Goal: Task Accomplishment & Management: Use online tool/utility

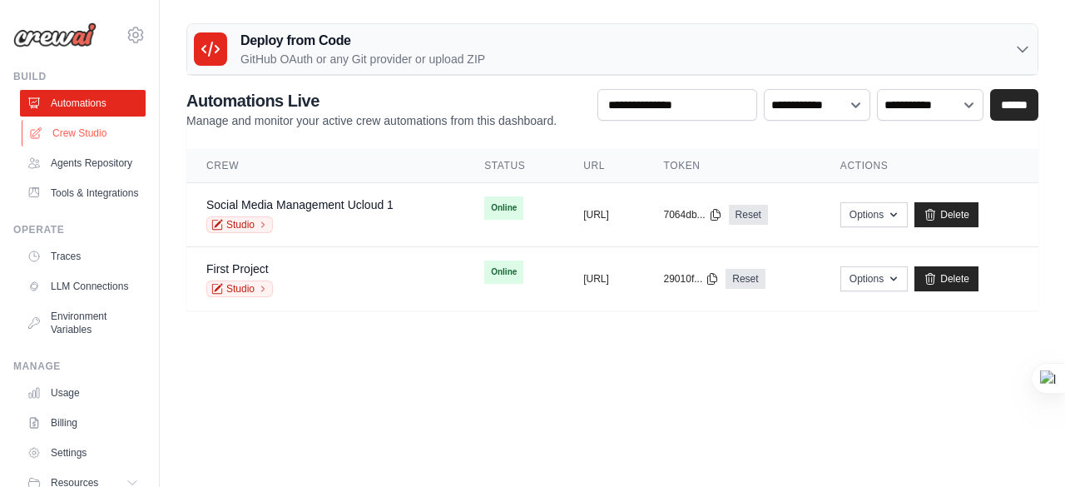
click at [102, 141] on link "Crew Studio" at bounding box center [85, 133] width 126 height 27
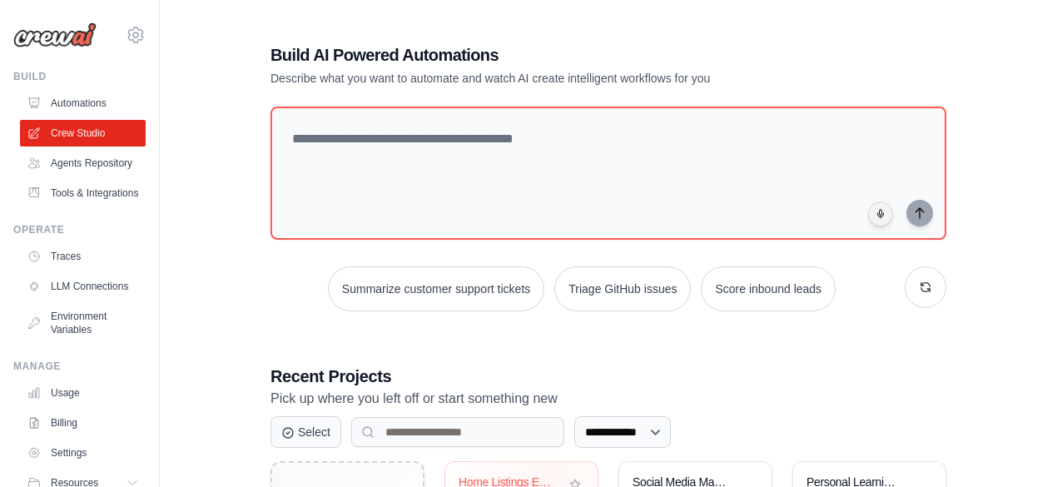
click at [538, 475] on div "Home Listings Email Reporter" at bounding box center [522, 494] width 126 height 38
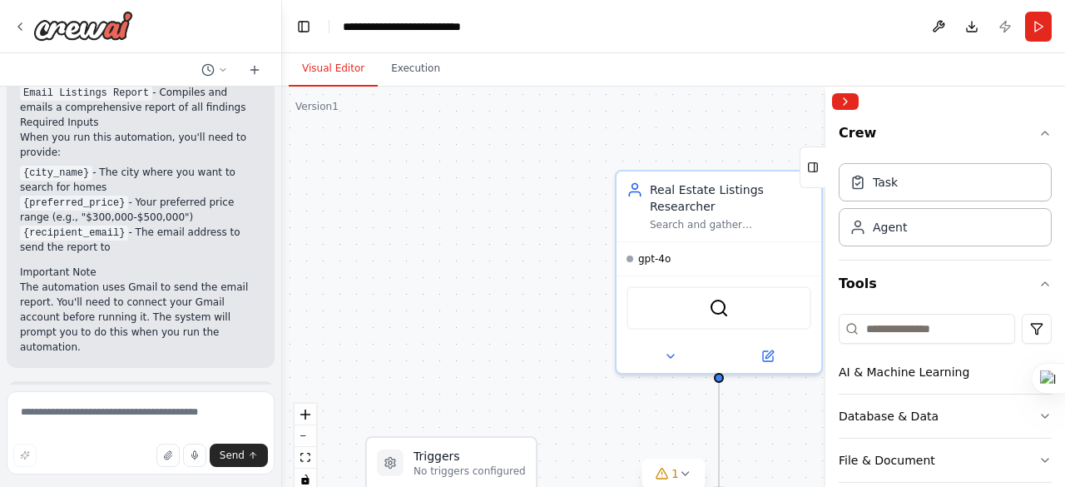
scroll to position [1517, 0]
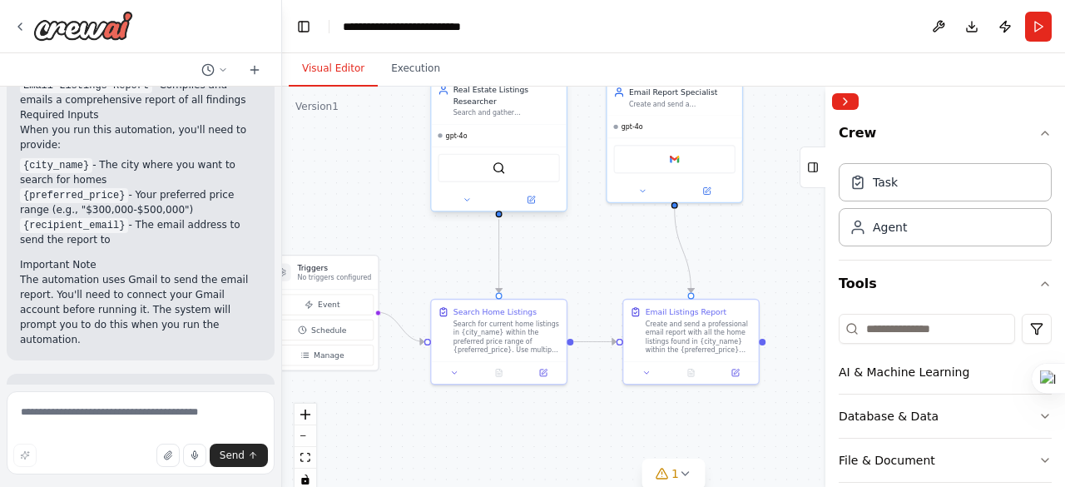
drag, startPoint x: 531, startPoint y: 274, endPoint x: 461, endPoint y: 188, distance: 110.6
click at [383, 157] on div ".deletable-edge-delete-btn { width: 20px; height: 20px; border: 0px solid #ffff…" at bounding box center [673, 295] width 783 height 416
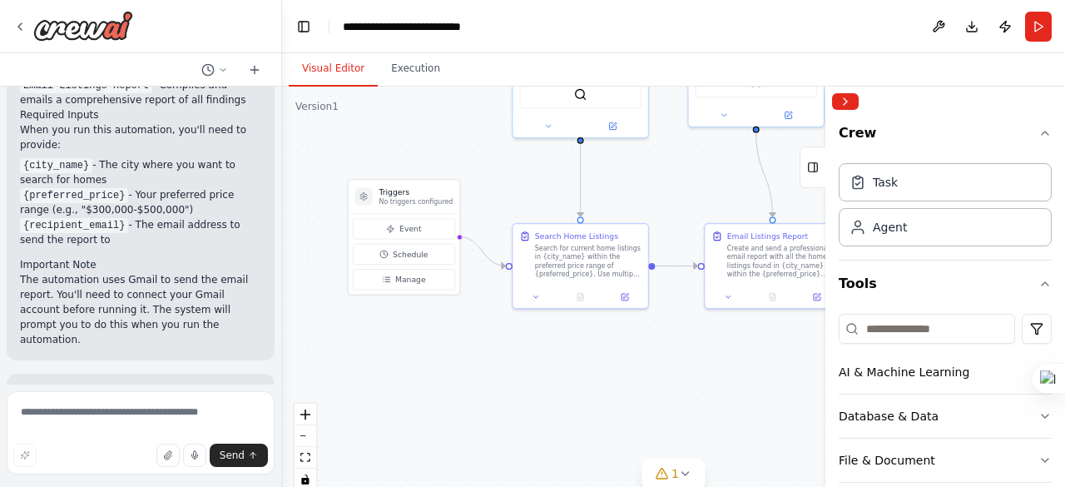
drag, startPoint x: 615, startPoint y: 251, endPoint x: 687, endPoint y: 202, distance: 87.0
click at [687, 202] on div ".deletable-edge-delete-btn { width: 20px; height: 20px; border: 0px solid #ffff…" at bounding box center [673, 295] width 783 height 416
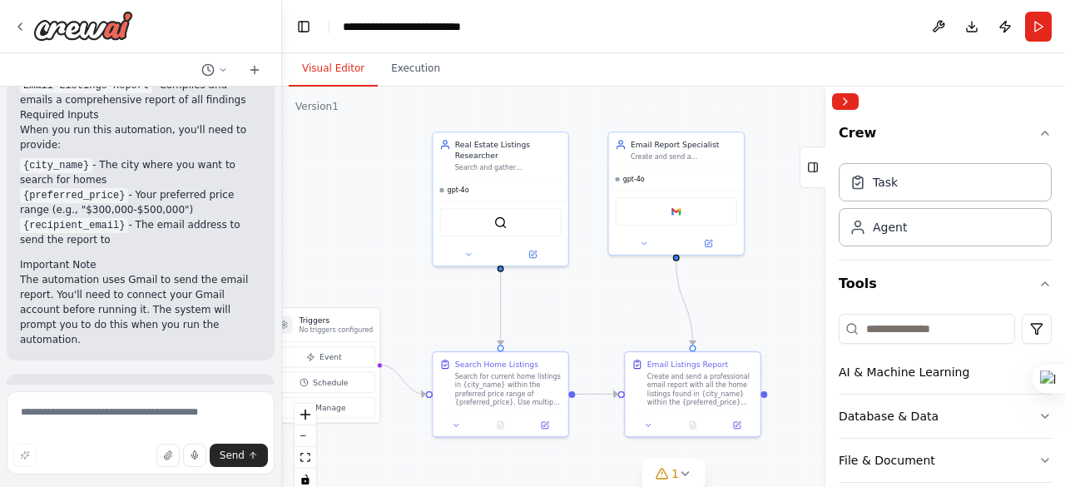
drag, startPoint x: 669, startPoint y: 257, endPoint x: 621, endPoint y: 315, distance: 75.7
click at [621, 315] on div ".deletable-edge-delete-btn { width: 20px; height: 20px; border: 0px solid #ffff…" at bounding box center [673, 295] width 783 height 416
click at [680, 223] on div "Google gmail" at bounding box center [676, 209] width 135 height 42
click at [712, 242] on icon at bounding box center [708, 241] width 7 height 7
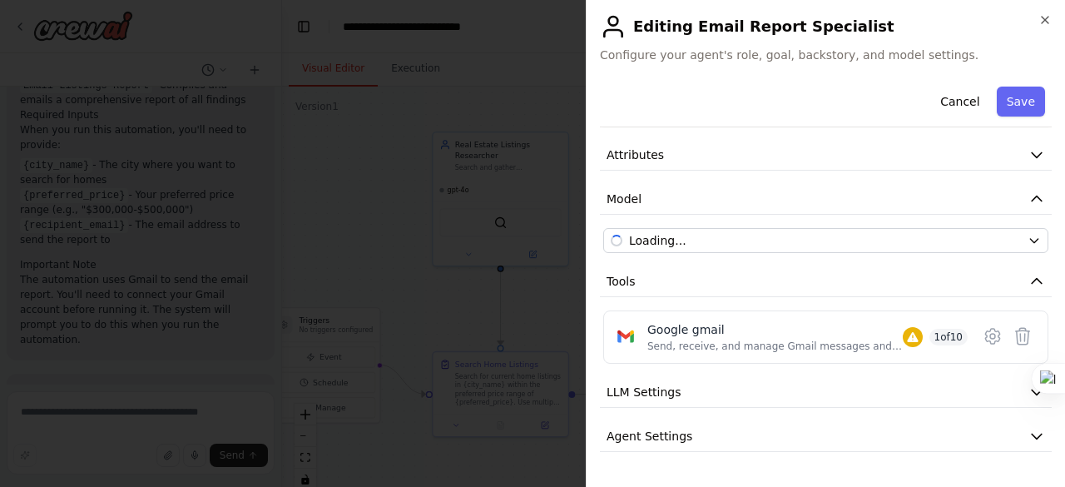
scroll to position [93, 0]
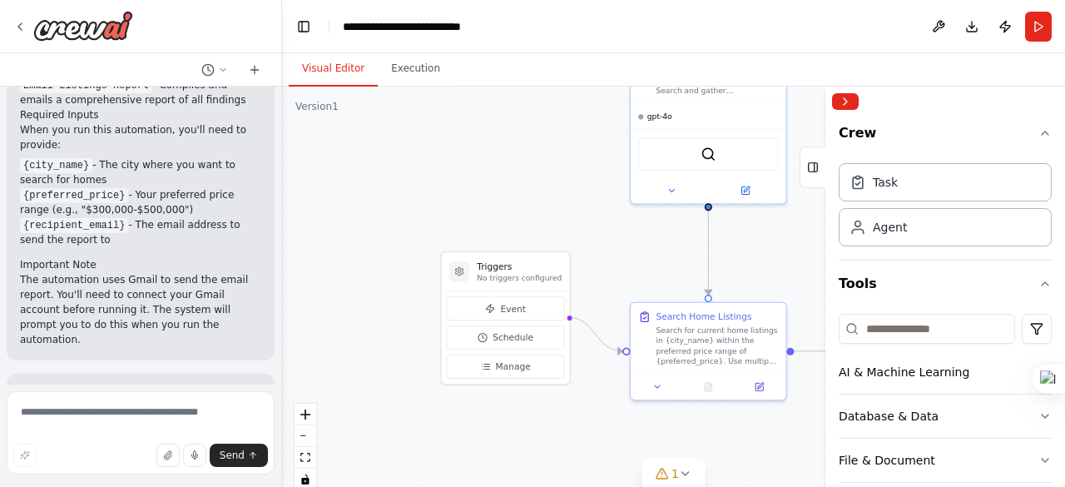
drag, startPoint x: 380, startPoint y: 211, endPoint x: 584, endPoint y: 107, distance: 228.9
click at [584, 107] on div ".deletable-edge-delete-btn { width: 20px; height: 20px; border: 0px solid #ffff…" at bounding box center [673, 295] width 783 height 416
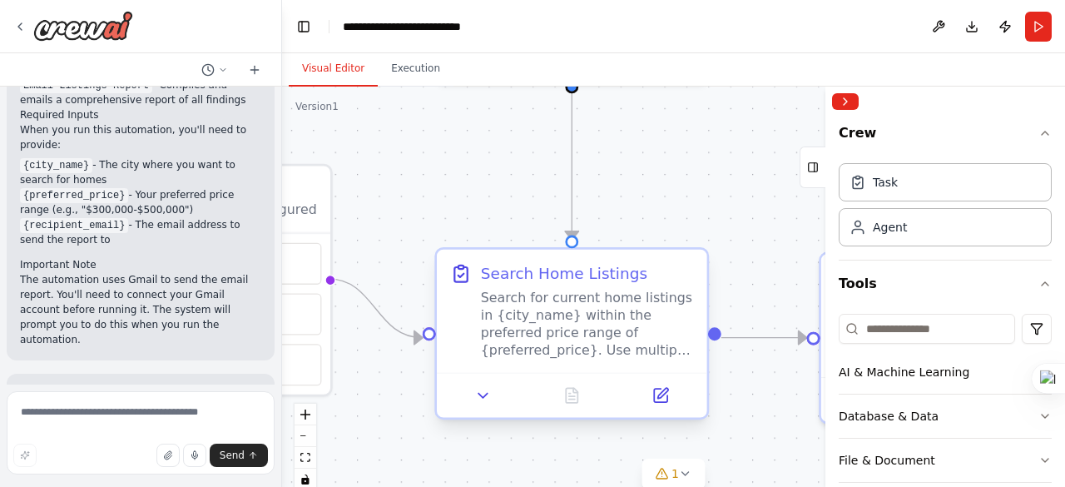
drag, startPoint x: 461, startPoint y: 158, endPoint x: 522, endPoint y: 283, distance: 138.8
click at [344, 127] on div ".deletable-edge-delete-btn { width: 20px; height: 20px; border: 0px solid #ffff…" at bounding box center [673, 295] width 783 height 416
click at [651, 392] on icon at bounding box center [656, 394] width 13 height 13
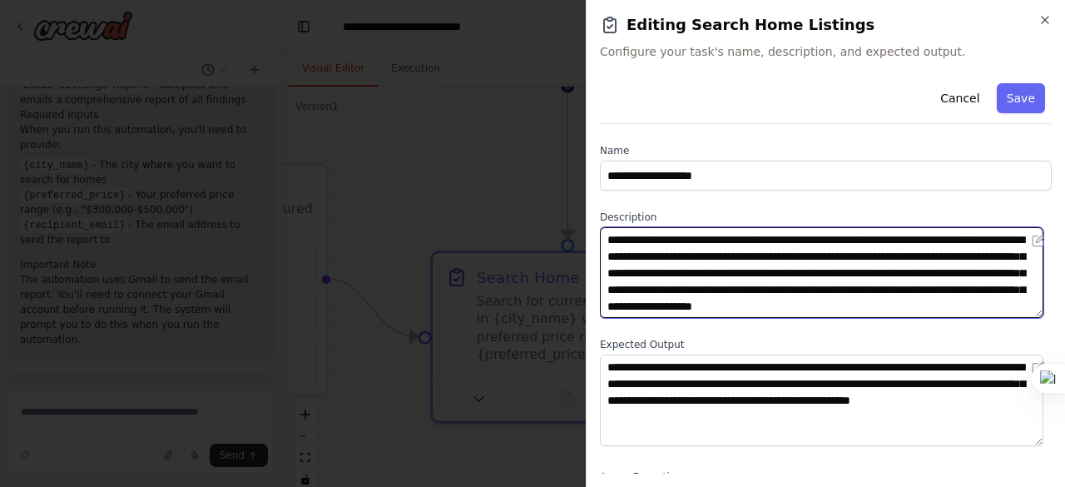
click at [722, 279] on textarea "**********" at bounding box center [822, 272] width 444 height 91
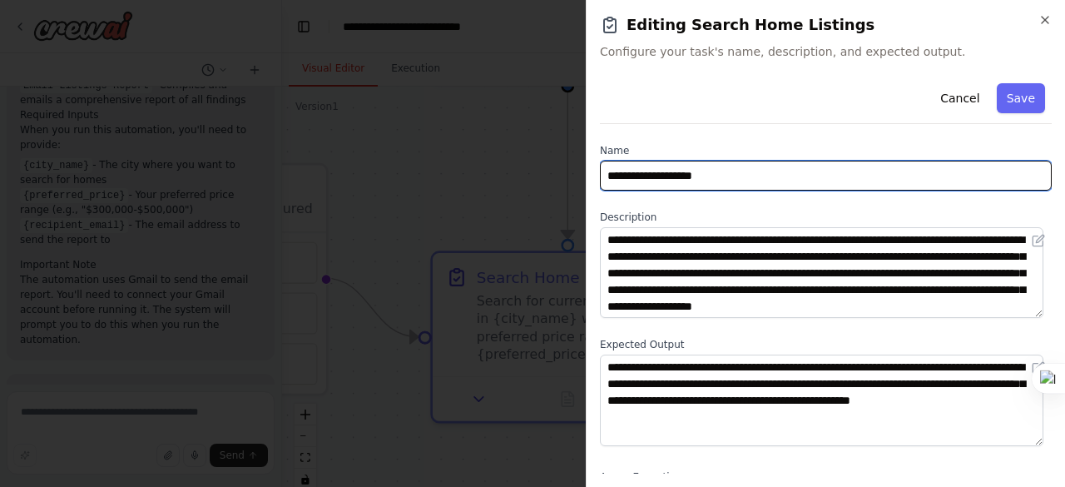
click at [757, 178] on input "**********" at bounding box center [826, 176] width 452 height 30
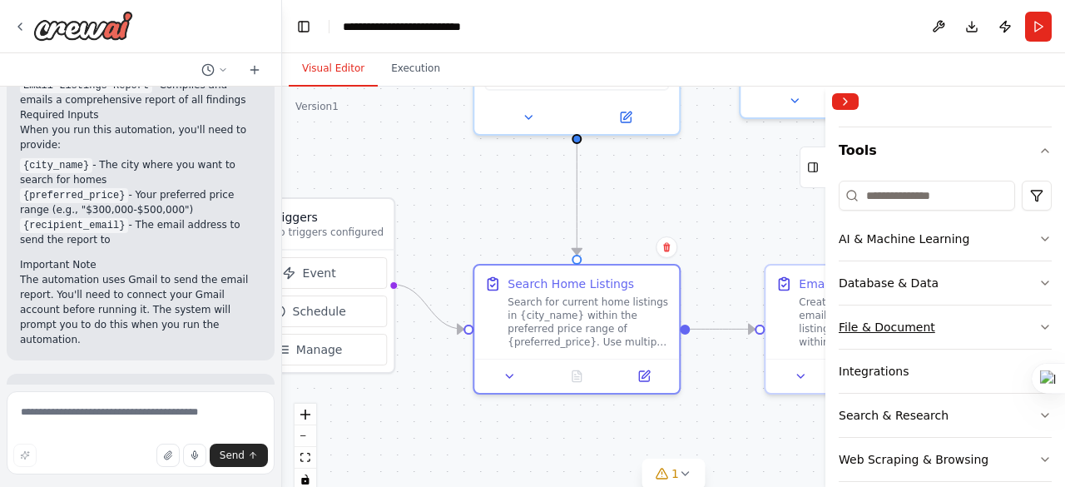
scroll to position [112, 0]
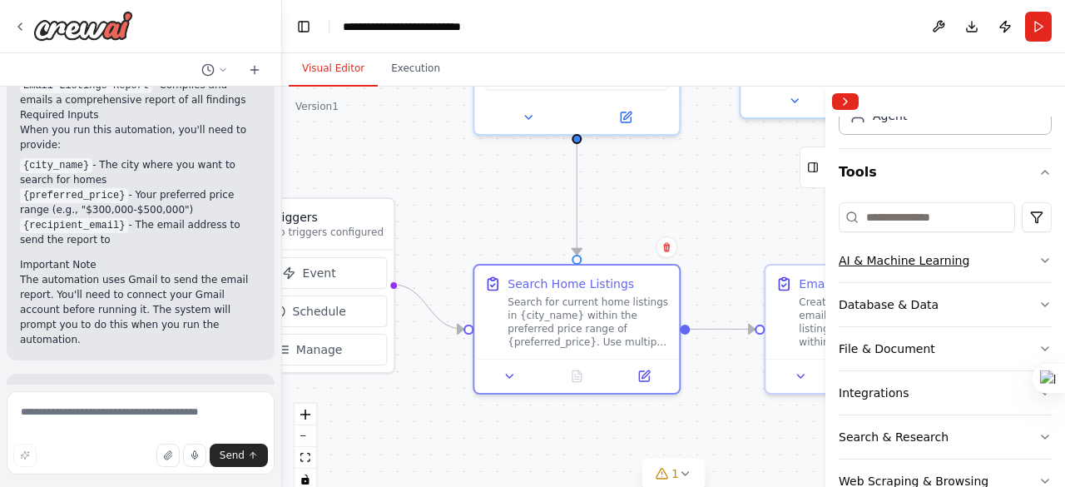
click at [1030, 266] on button "AI & Machine Learning" at bounding box center [945, 260] width 213 height 43
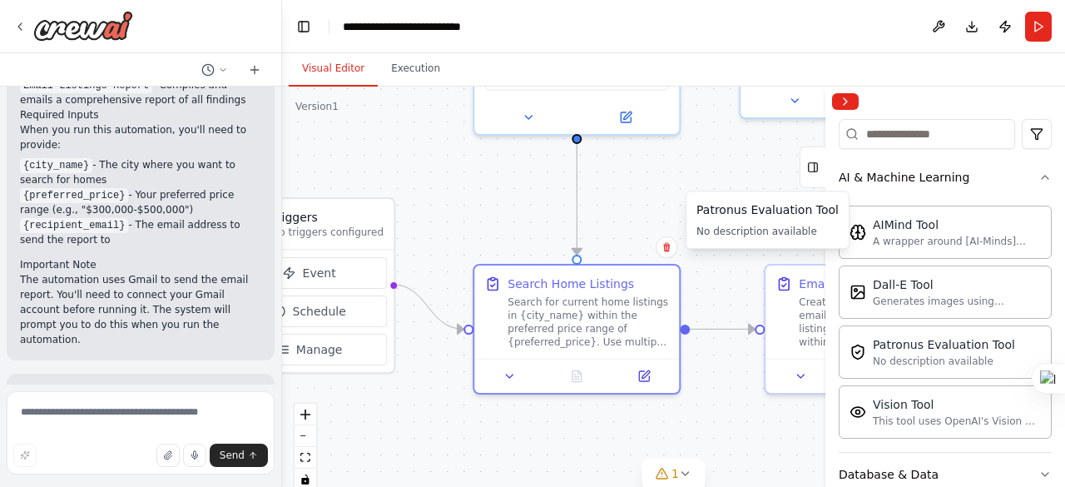
scroll to position [361, 0]
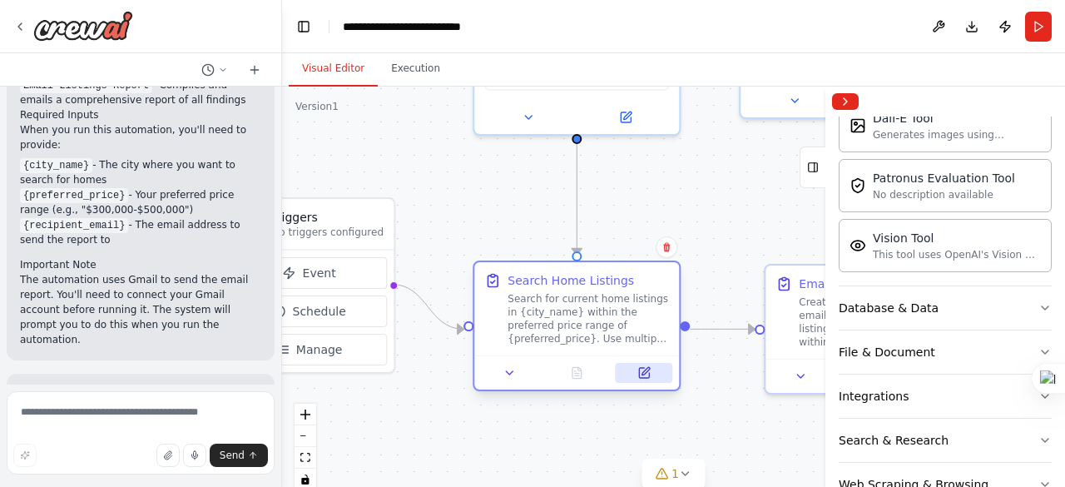
click at [646, 380] on button at bounding box center [644, 373] width 57 height 20
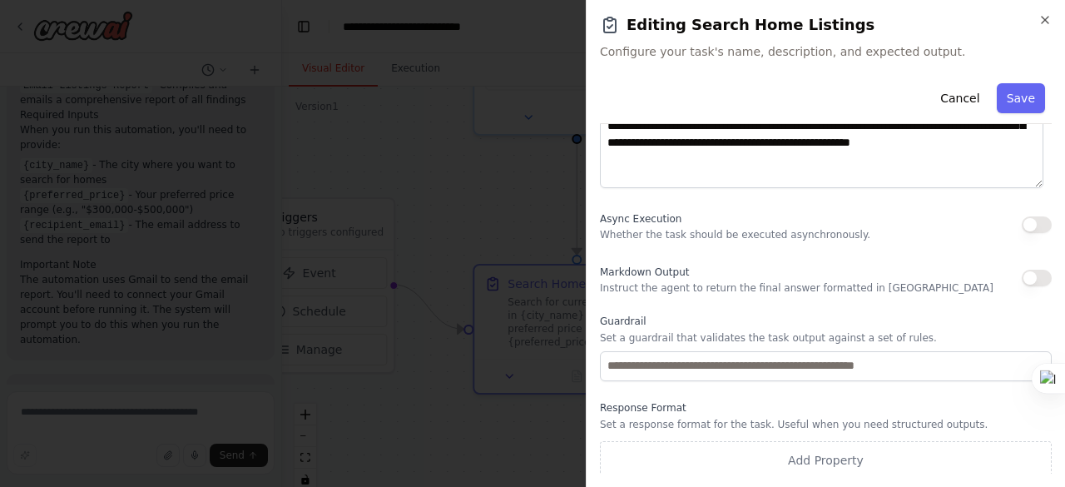
scroll to position [262, 0]
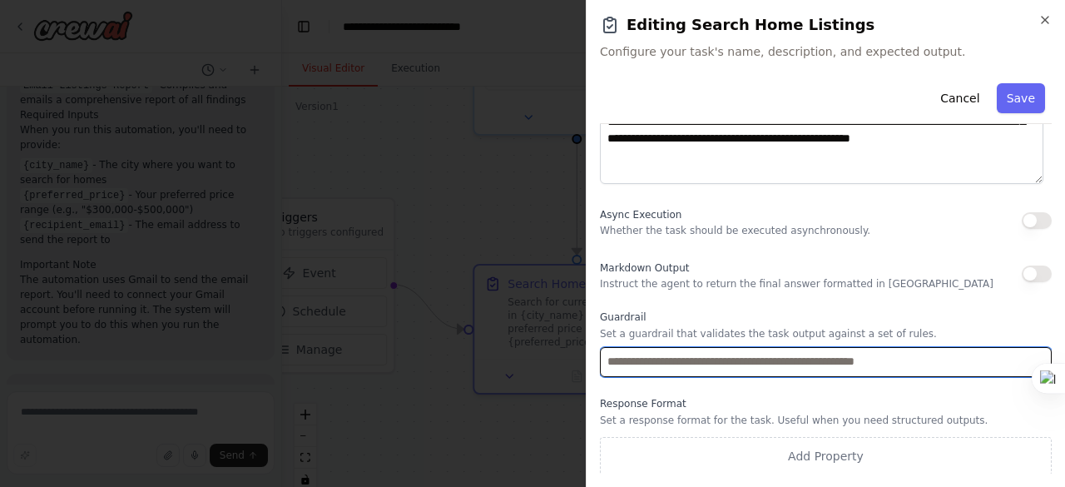
click at [759, 360] on input "text" at bounding box center [826, 362] width 452 height 30
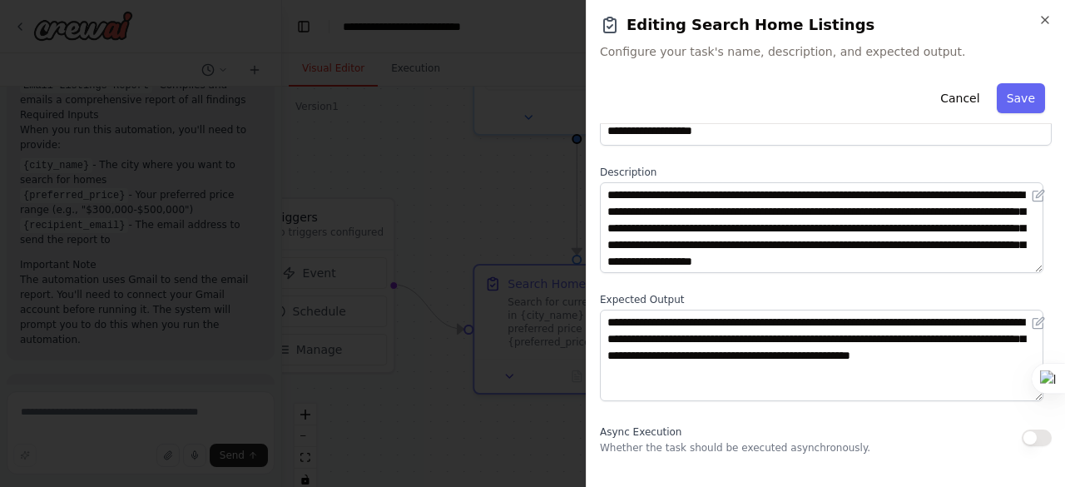
scroll to position [0, 0]
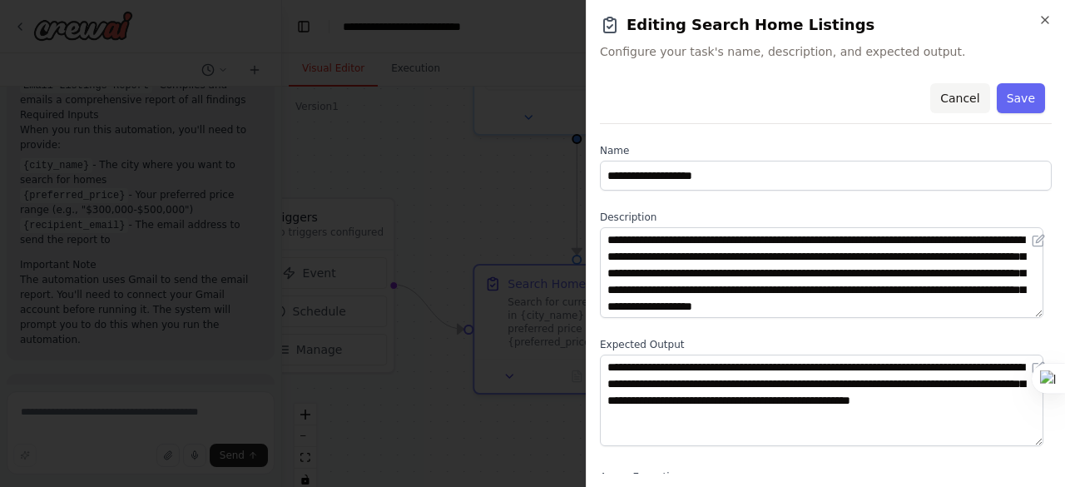
drag, startPoint x: 948, startPoint y: 92, endPoint x: 941, endPoint y: 105, distance: 14.9
click at [950, 92] on button "Cancel" at bounding box center [959, 98] width 59 height 30
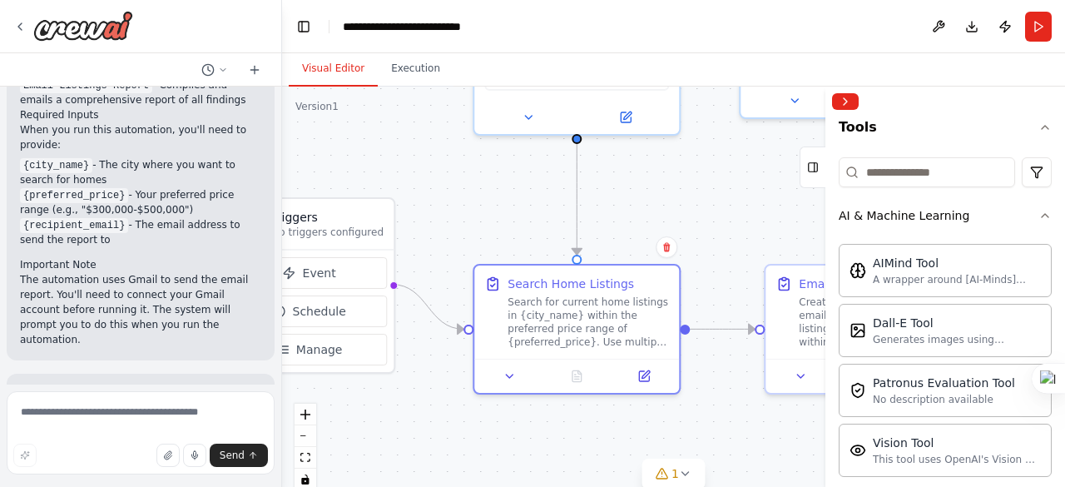
scroll to position [28, 0]
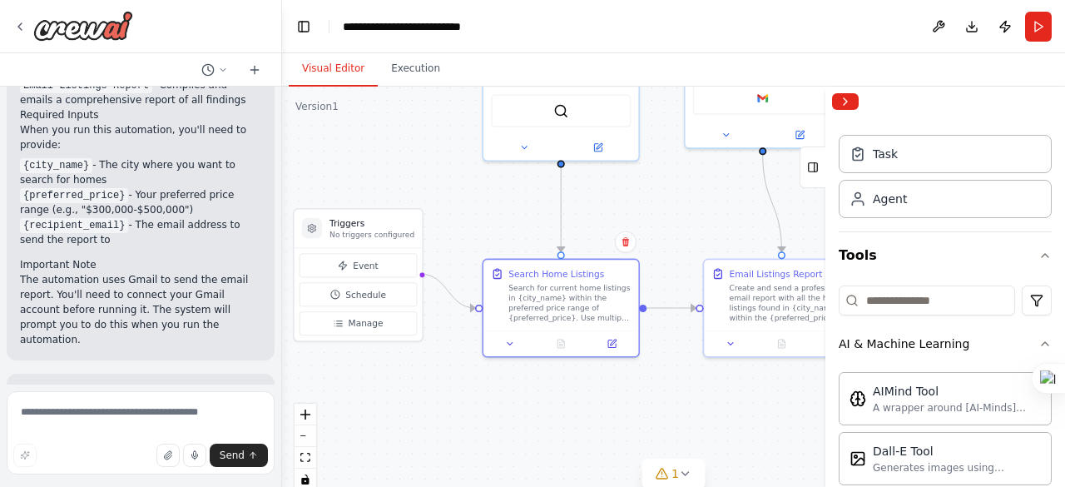
click at [610, 212] on div ".deletable-edge-delete-btn { width: 20px; height: 20px; border: 0px solid #ffff…" at bounding box center [673, 295] width 783 height 416
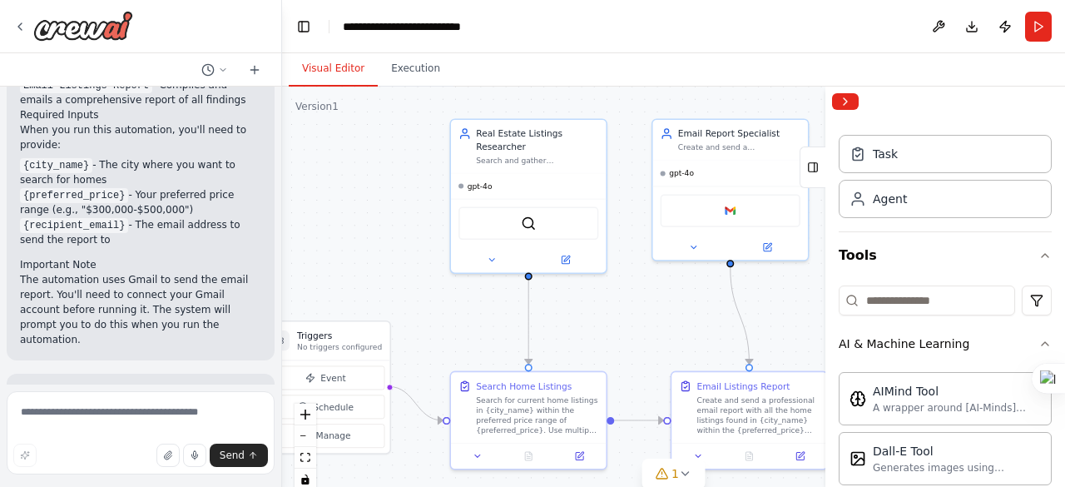
drag, startPoint x: 615, startPoint y: 315, endPoint x: 603, endPoint y: 312, distance: 11.9
click at [613, 321] on div ".deletable-edge-delete-btn { width: 20px; height: 20px; border: 0px solid #ffff…" at bounding box center [673, 295] width 783 height 416
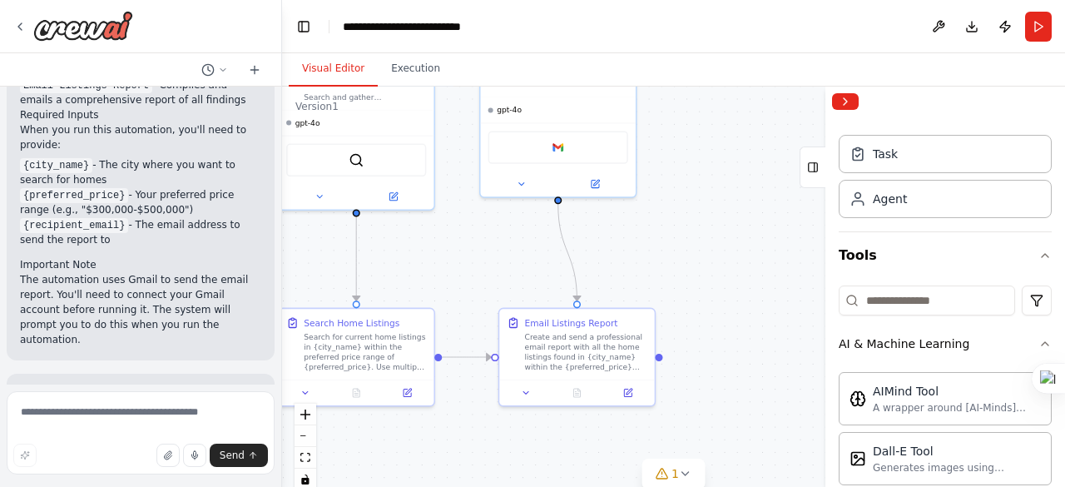
drag, startPoint x: 523, startPoint y: 272, endPoint x: 439, endPoint y: 239, distance: 89.6
click at [439, 239] on div ".deletable-edge-delete-btn { width: 20px; height: 20px; border: 0px solid #ffff…" at bounding box center [673, 295] width 783 height 416
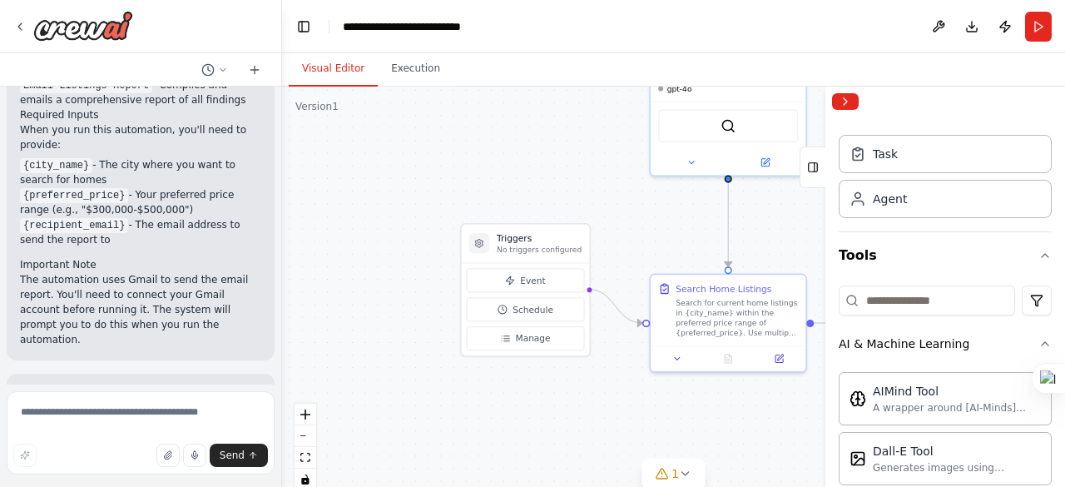
drag, startPoint x: 749, startPoint y: 226, endPoint x: 836, endPoint y: 217, distance: 87.8
click at [836, 217] on div "Hello! I'm the CrewAI assistant. What kind of automation do you want to build? …" at bounding box center [532, 243] width 1065 height 487
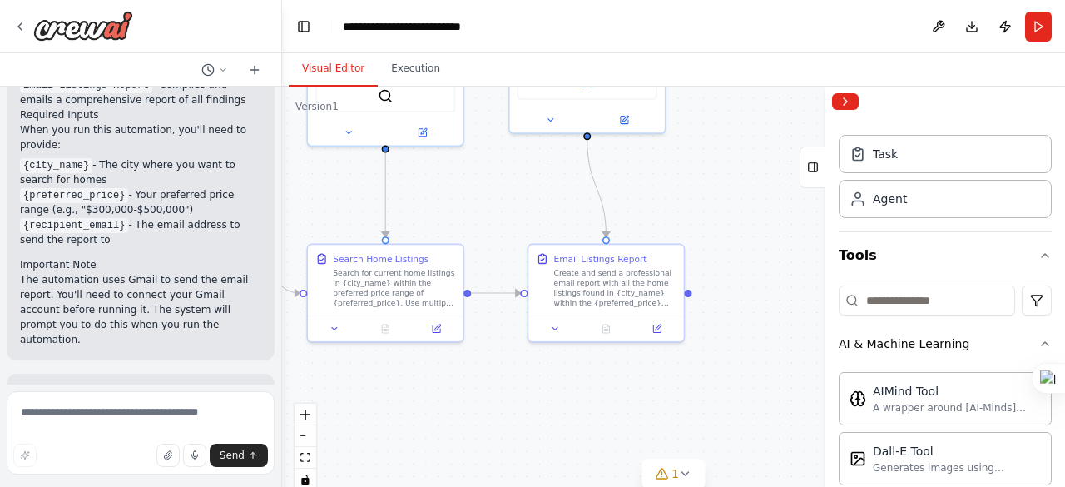
drag, startPoint x: 593, startPoint y: 260, endPoint x: 449, endPoint y: 187, distance: 160.8
click at [443, 196] on div ".deletable-edge-delete-btn { width: 20px; height: 20px; border: 0px solid #ffff…" at bounding box center [673, 295] width 783 height 416
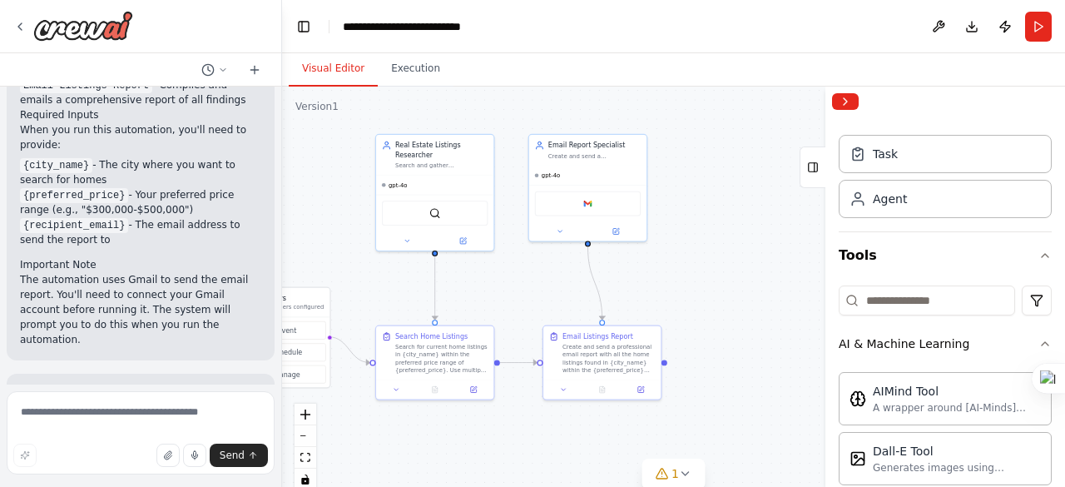
drag, startPoint x: 686, startPoint y: 226, endPoint x: 684, endPoint y: 236, distance: 9.3
click at [684, 236] on div ".deletable-edge-delete-btn { width: 20px; height: 20px; border: 0px solid #ffff…" at bounding box center [673, 295] width 783 height 416
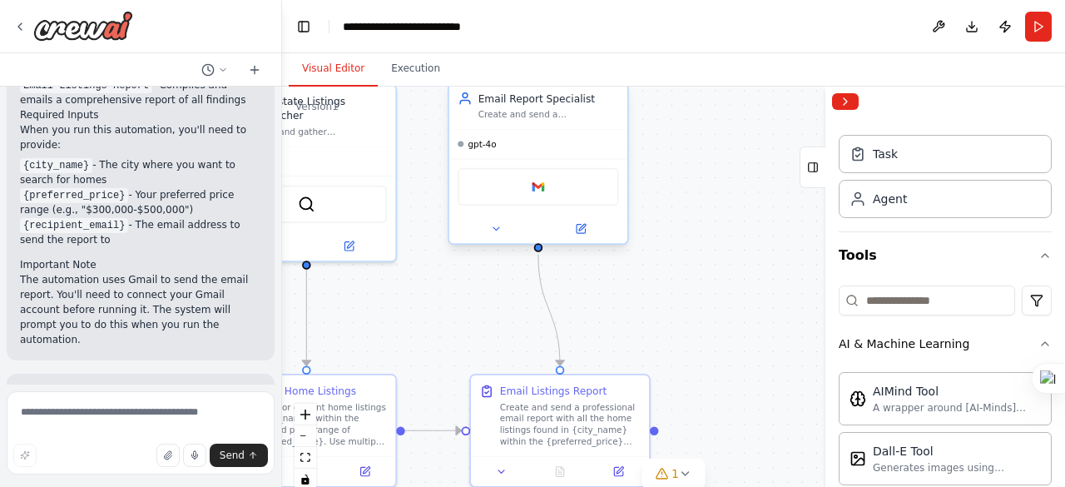
click at [584, 241] on div at bounding box center [538, 229] width 178 height 29
click at [537, 186] on img at bounding box center [537, 186] width 17 height 17
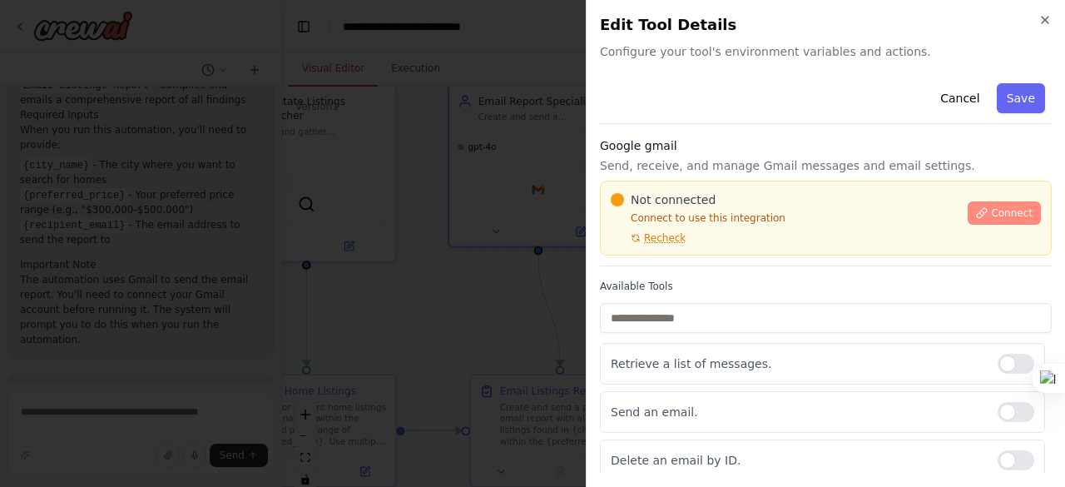
click at [986, 209] on button "Connect" at bounding box center [1004, 212] width 73 height 23
click at [999, 204] on button "Connect" at bounding box center [1004, 212] width 73 height 23
click at [1002, 213] on span "Connect" at bounding box center [1012, 212] width 42 height 13
click at [992, 213] on span "Connect" at bounding box center [1012, 212] width 42 height 13
click at [1006, 214] on span "Connect" at bounding box center [1012, 212] width 42 height 13
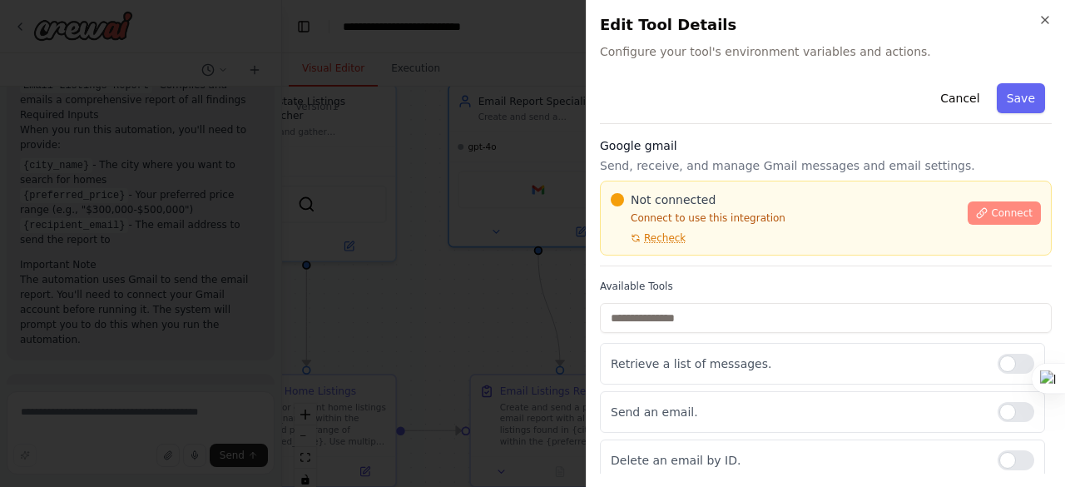
click at [987, 204] on button "Connect" at bounding box center [1004, 212] width 73 height 23
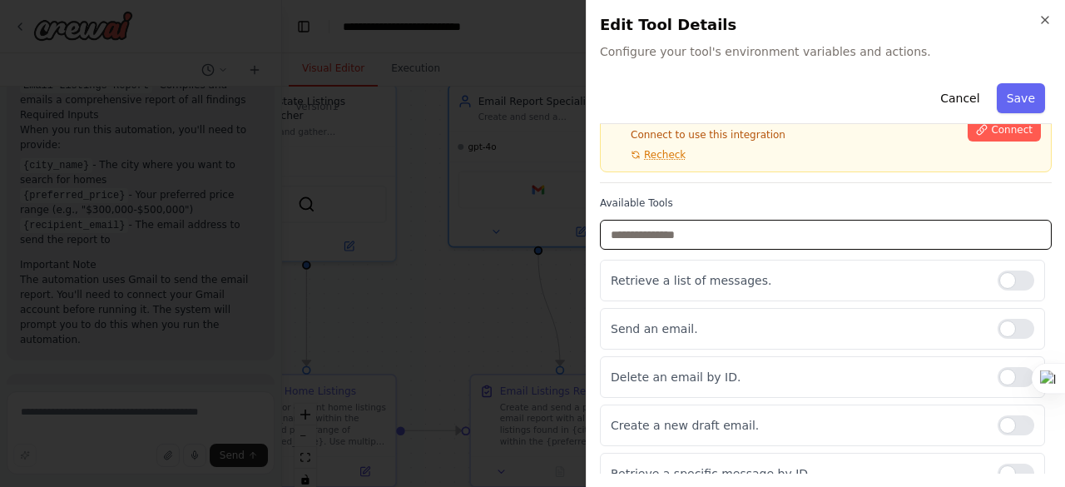
click at [757, 241] on input "text" at bounding box center [826, 235] width 452 height 30
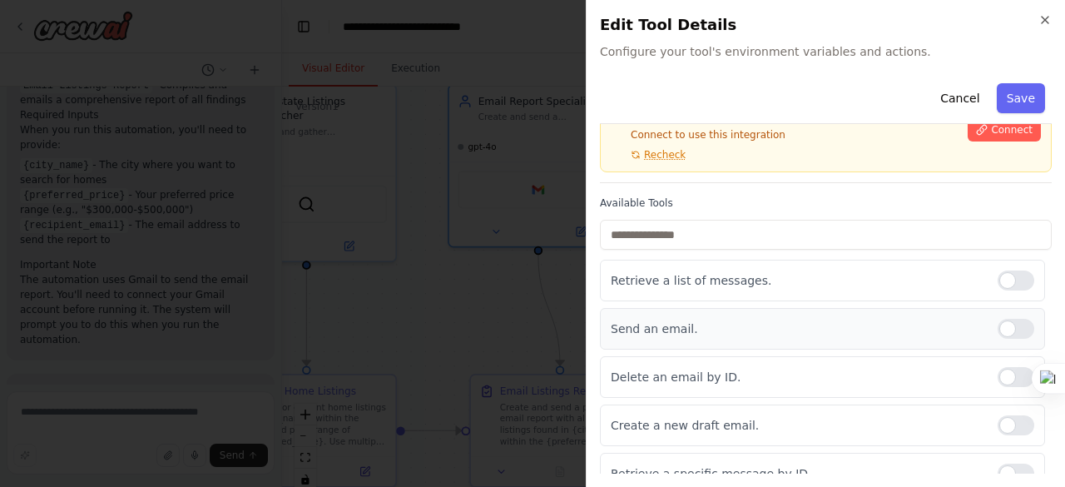
click at [733, 325] on p "Send an email." at bounding box center [798, 328] width 374 height 17
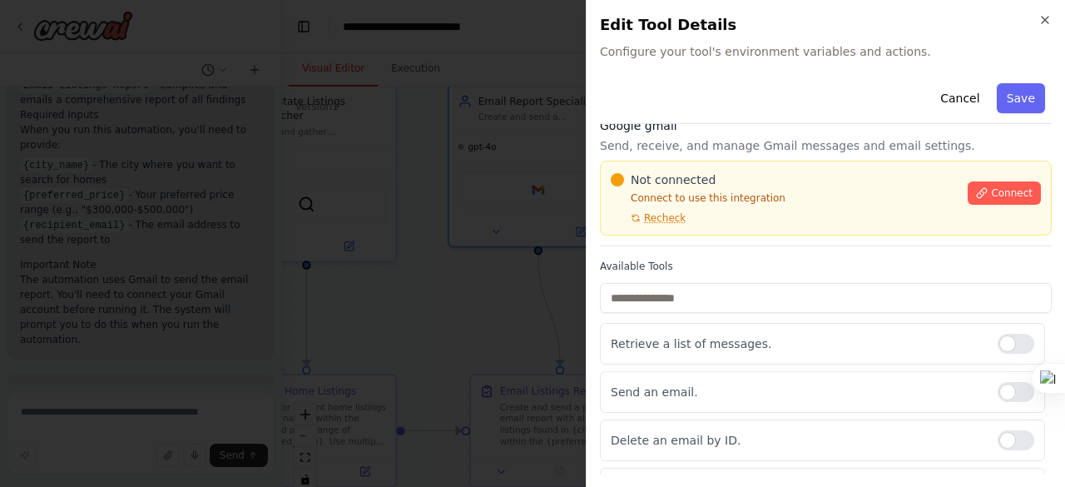
scroll to position [0, 0]
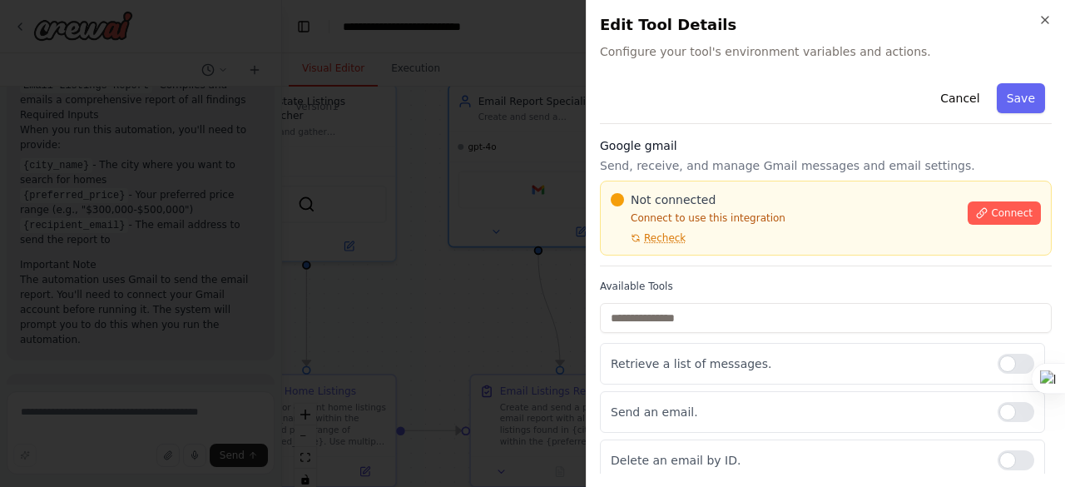
click at [667, 237] on span "Recheck" at bounding box center [665, 237] width 42 height 13
click at [986, 212] on button "Connect" at bounding box center [1004, 212] width 73 height 23
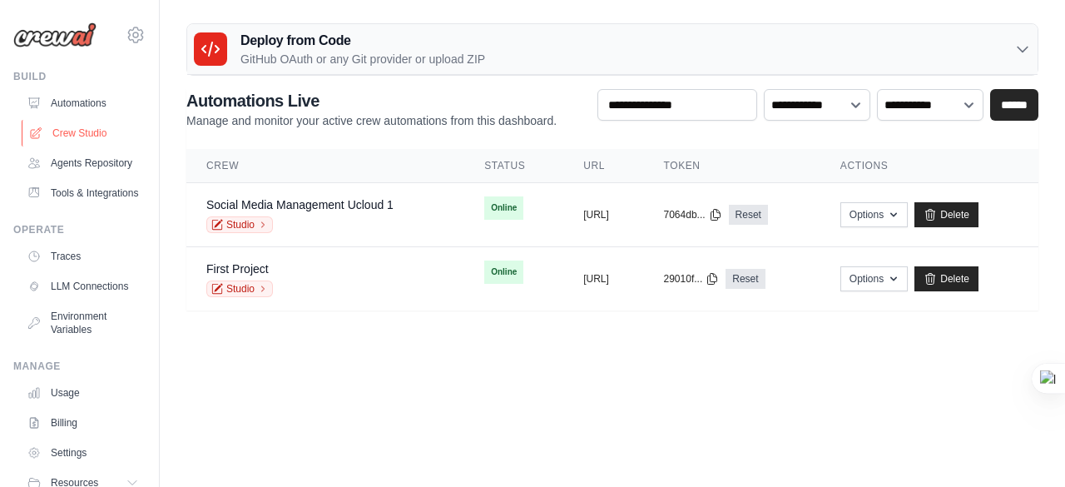
click at [110, 131] on link "Crew Studio" at bounding box center [85, 133] width 126 height 27
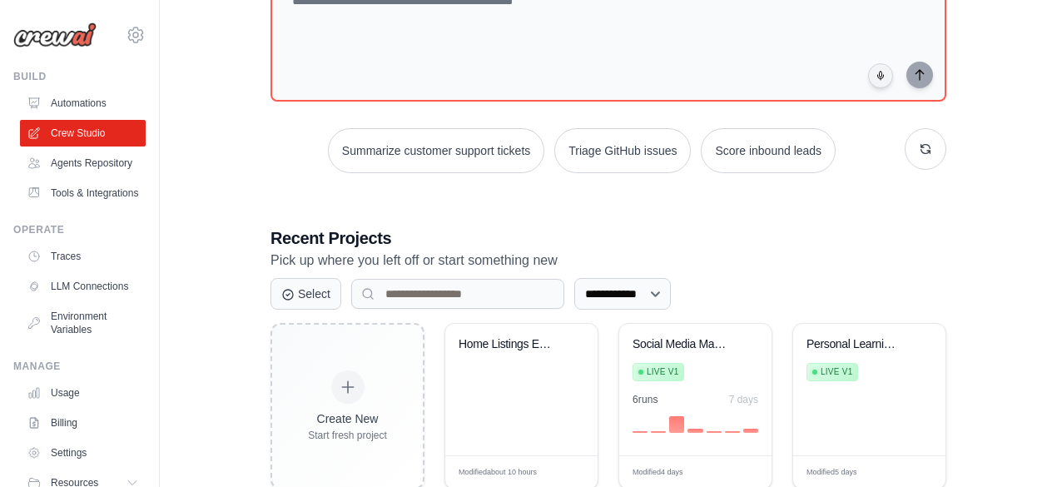
scroll to position [138, 0]
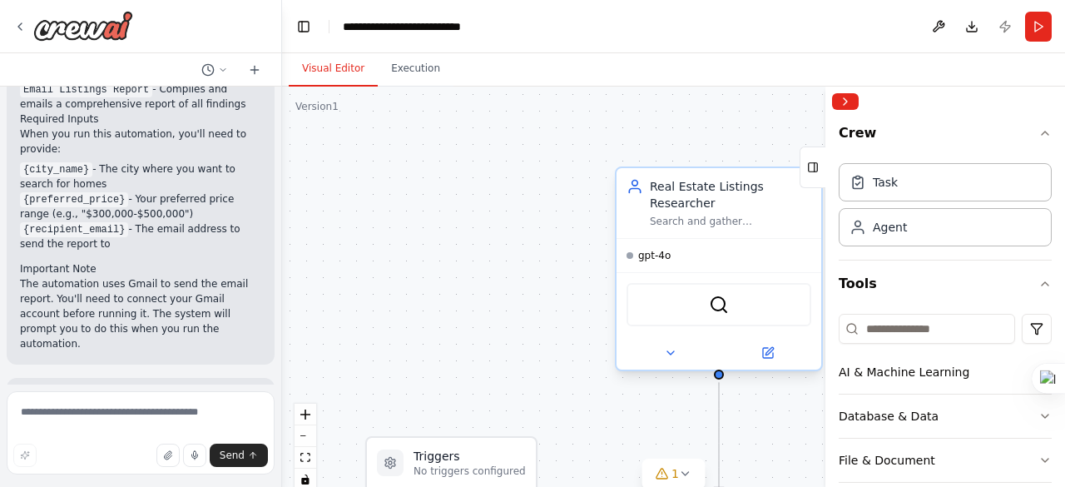
scroll to position [1517, 0]
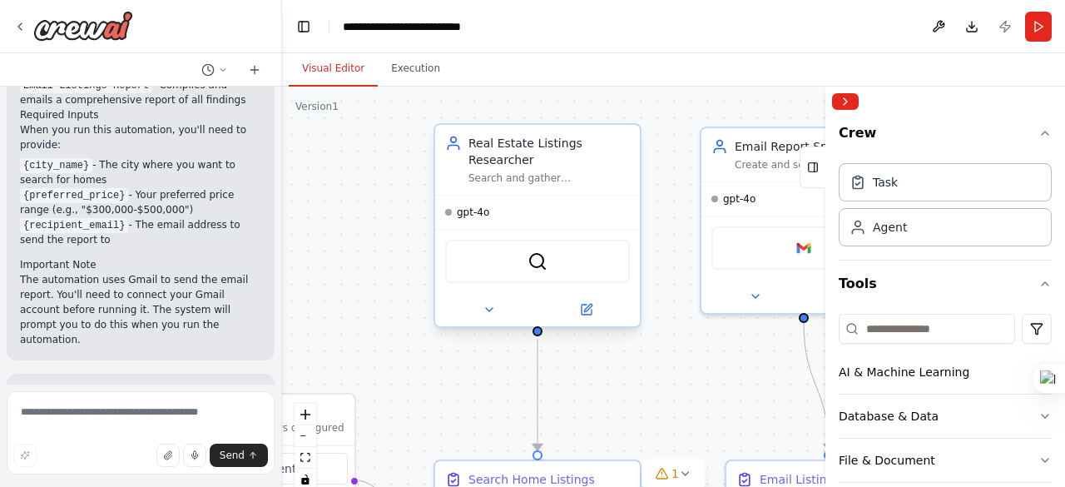
drag, startPoint x: 554, startPoint y: 290, endPoint x: 334, endPoint y: 256, distance: 223.2
click at [243, 241] on div "Hello! I'm the CrewAI assistant. What kind of automation do you want to build? …" at bounding box center [532, 243] width 1065 height 487
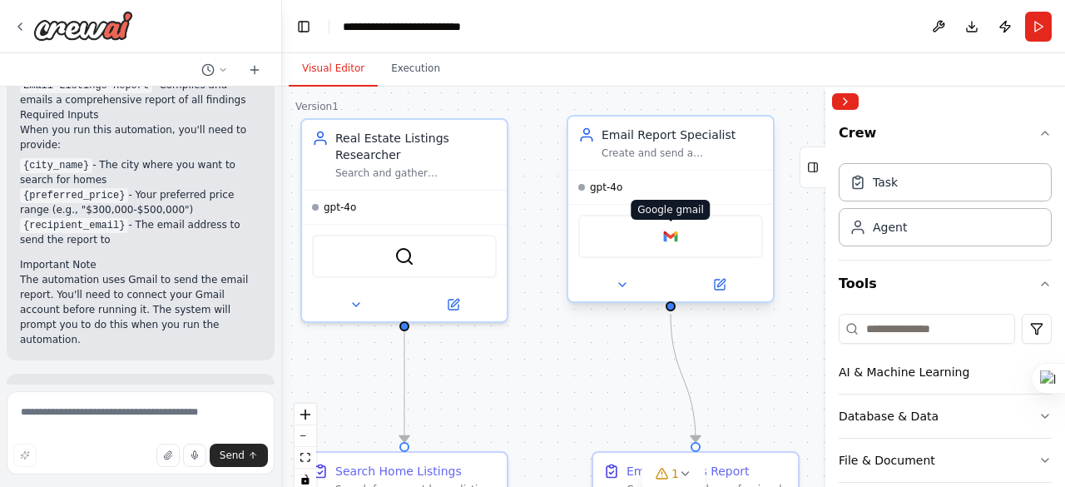
click at [677, 235] on img at bounding box center [671, 236] width 20 height 20
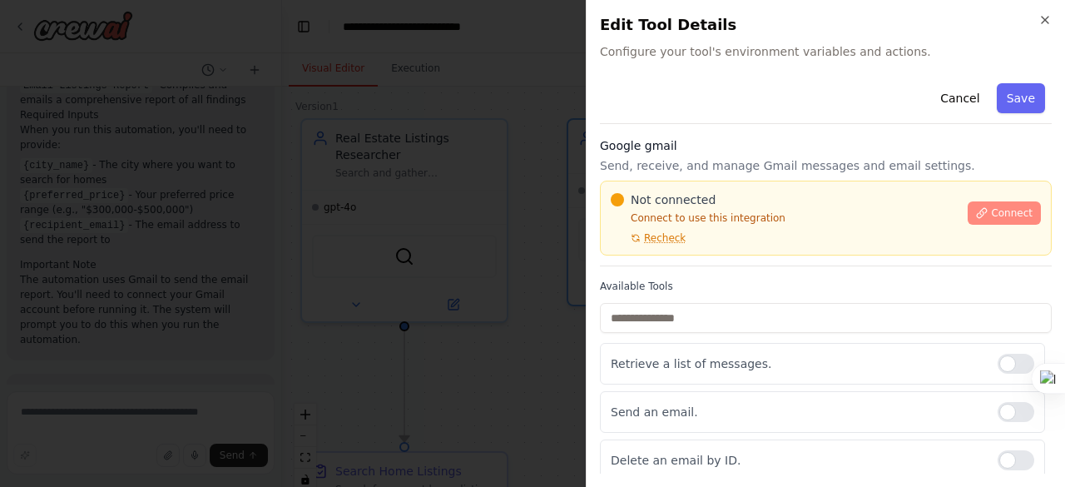
click at [1000, 209] on span "Connect" at bounding box center [1012, 212] width 42 height 13
click at [992, 211] on span "Connect" at bounding box center [1012, 212] width 42 height 13
click at [988, 221] on button "Connect" at bounding box center [1004, 212] width 73 height 23
click at [994, 209] on span "Connect" at bounding box center [1012, 212] width 42 height 13
click at [995, 208] on span "Connect" at bounding box center [1012, 212] width 42 height 13
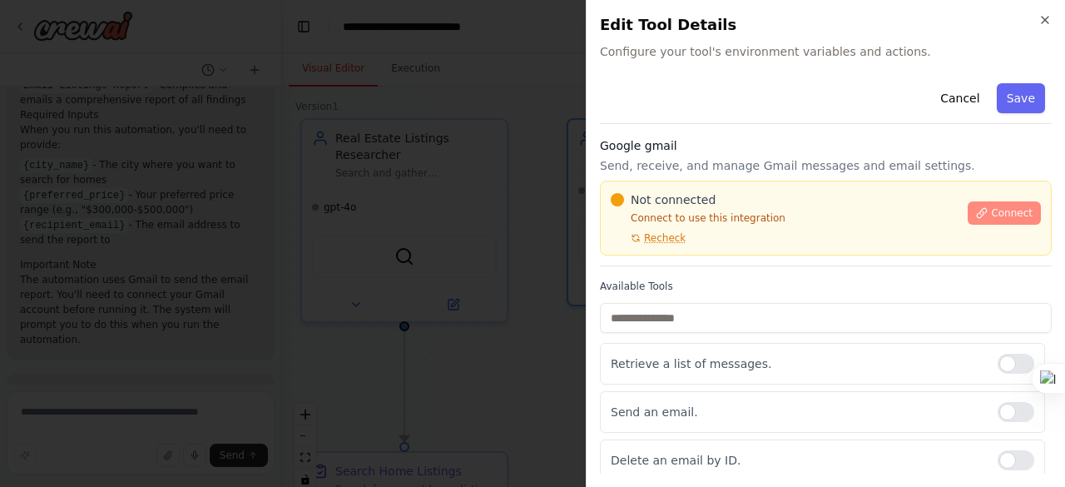
click at [997, 211] on span "Connect" at bounding box center [1012, 212] width 42 height 13
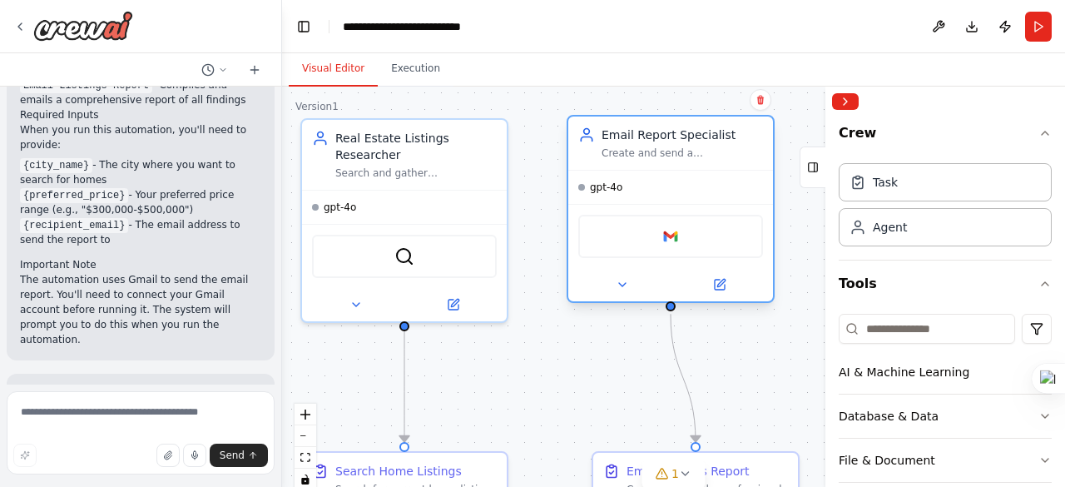
click at [669, 248] on div "Google gmail" at bounding box center [670, 236] width 185 height 43
click at [672, 237] on img at bounding box center [671, 236] width 20 height 20
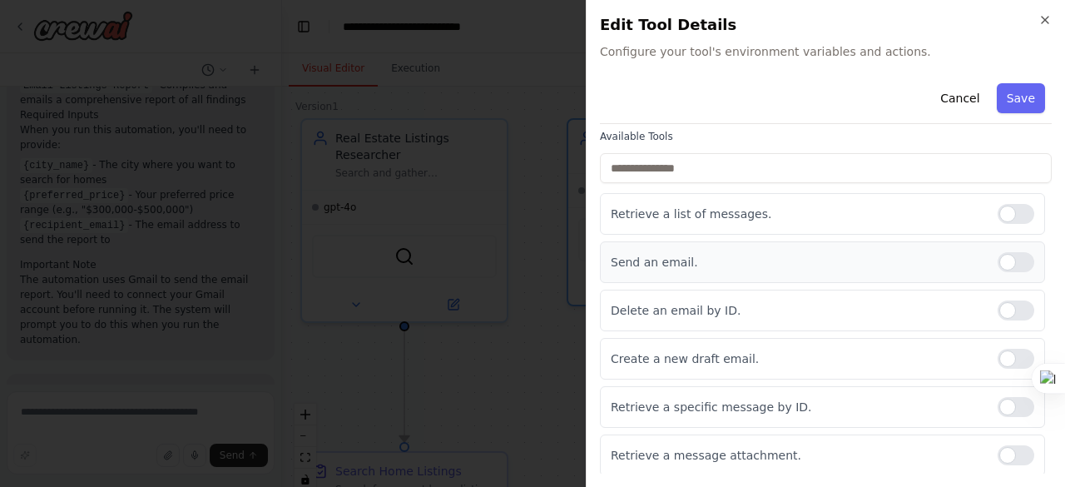
scroll to position [83, 0]
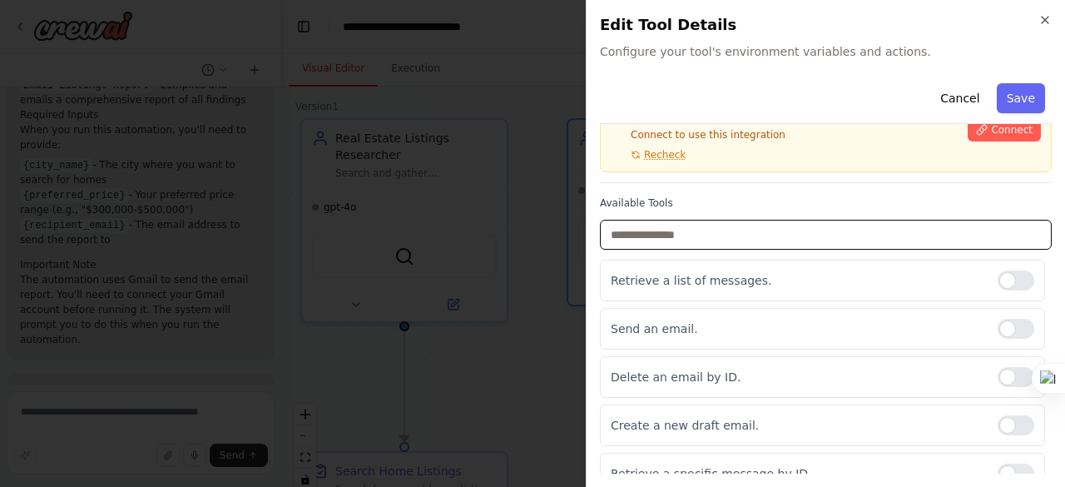
click at [661, 239] on input "text" at bounding box center [826, 235] width 452 height 30
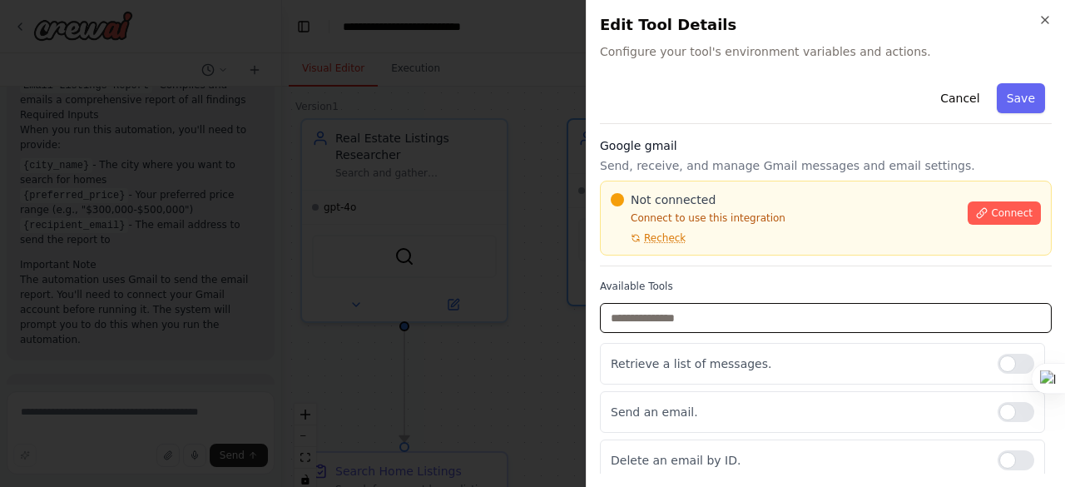
scroll to position [149, 0]
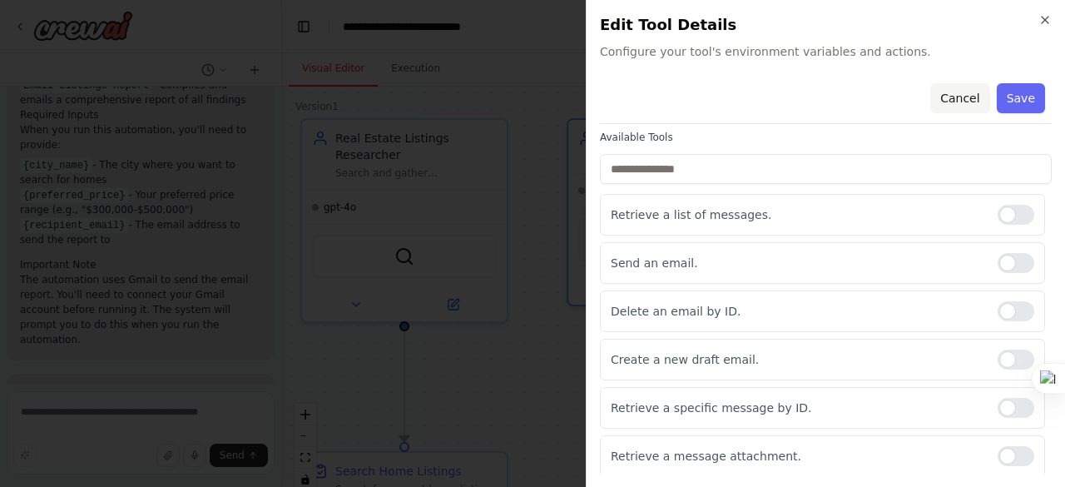
click at [957, 97] on button "Cancel" at bounding box center [959, 98] width 59 height 30
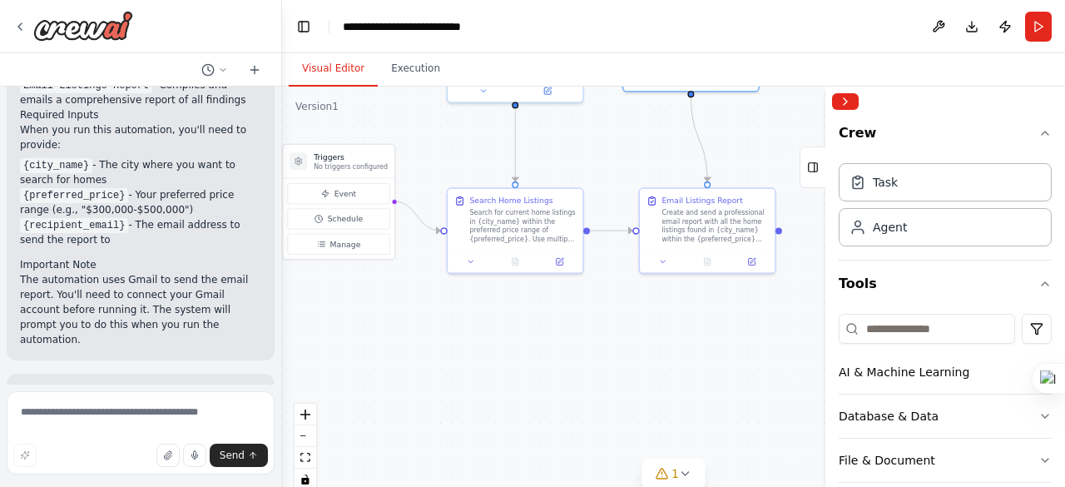
drag, startPoint x: 752, startPoint y: 260, endPoint x: 762, endPoint y: 151, distance: 109.5
click at [762, 151] on div ".deletable-edge-delete-btn { width: 20px; height: 20px; border: 0px solid #ffff…" at bounding box center [673, 295] width 783 height 416
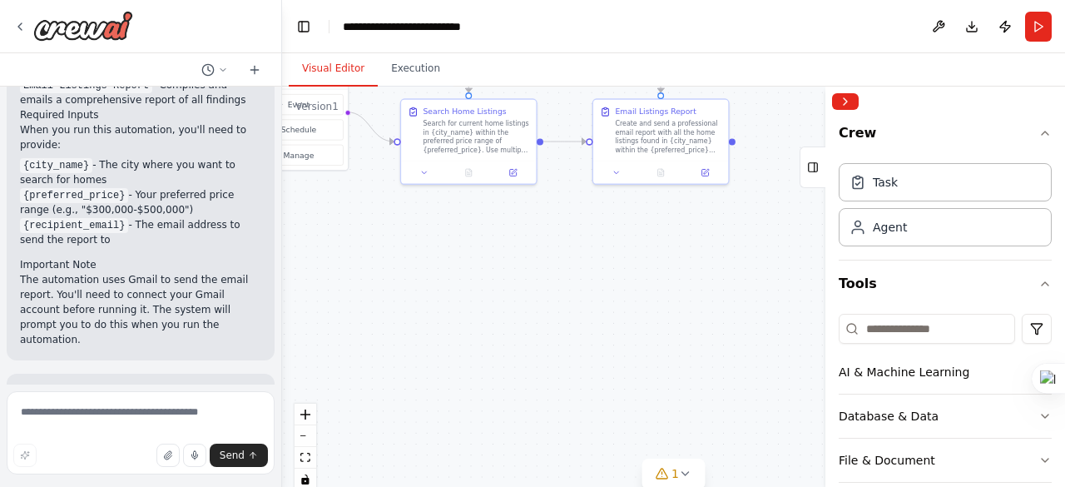
drag, startPoint x: 657, startPoint y: 430, endPoint x: 608, endPoint y: 340, distance: 102.4
click at [608, 340] on div ".deletable-edge-delete-btn { width: 20px; height: 20px; border: 0px solid #ffff…" at bounding box center [673, 295] width 783 height 416
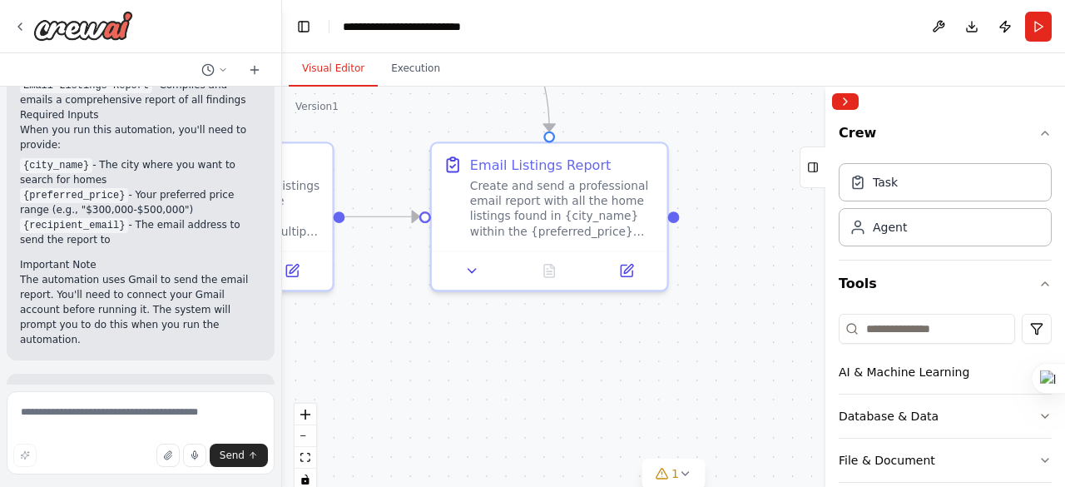
drag, startPoint x: 719, startPoint y: 290, endPoint x: 712, endPoint y: 315, distance: 26.9
click at [712, 315] on div ".deletable-edge-delete-btn { width: 20px; height: 20px; border: 0px solid #ffff…" at bounding box center [673, 295] width 783 height 416
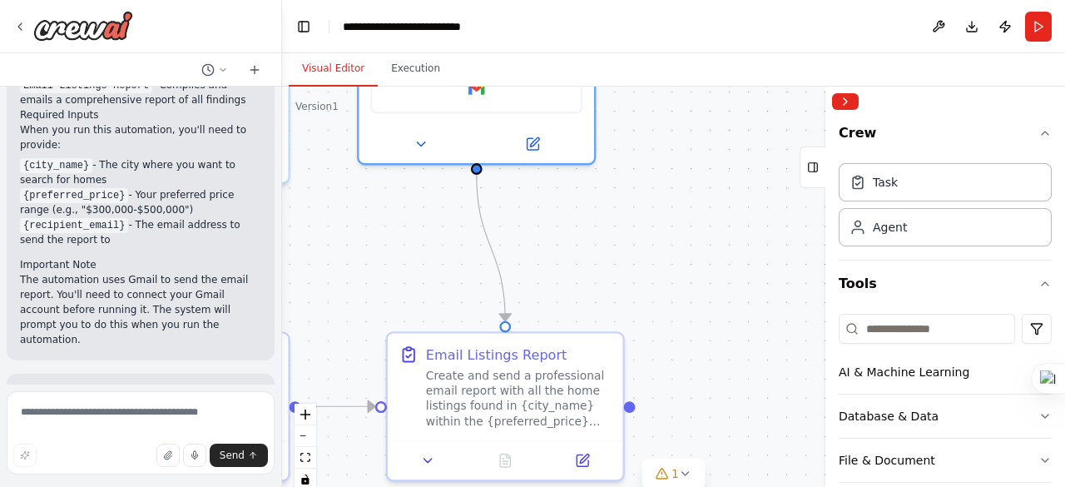
drag, startPoint x: 728, startPoint y: 299, endPoint x: 702, endPoint y: 276, distance: 34.2
click at [707, 369] on div ".deletable-edge-delete-btn { width: 20px; height: 20px; border: 0px solid #ffff…" at bounding box center [673, 295] width 783 height 416
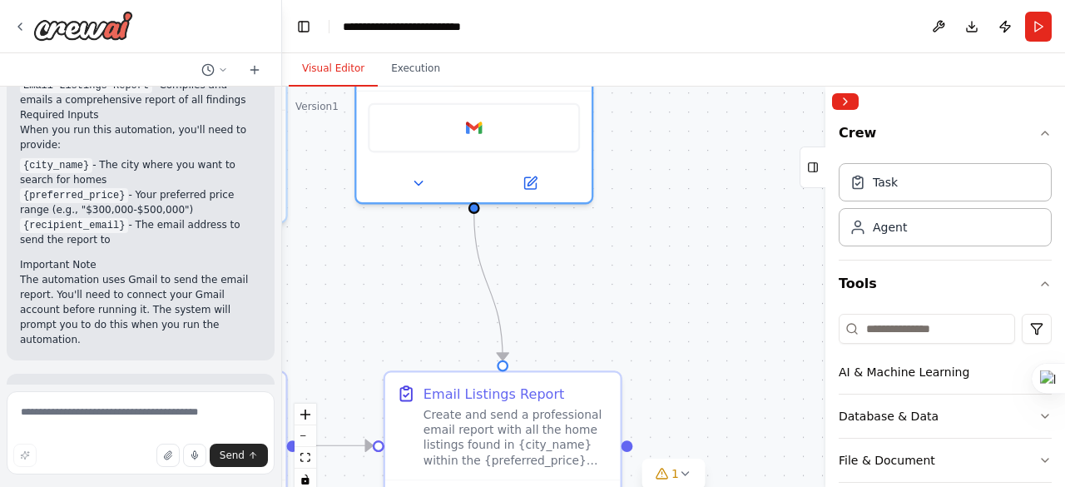
drag, startPoint x: 711, startPoint y: 222, endPoint x: 709, endPoint y: 261, distance: 39.2
click at [709, 261] on div ".deletable-edge-delete-btn { width: 20px; height: 20px; border: 0px solid #ffff…" at bounding box center [673, 295] width 783 height 416
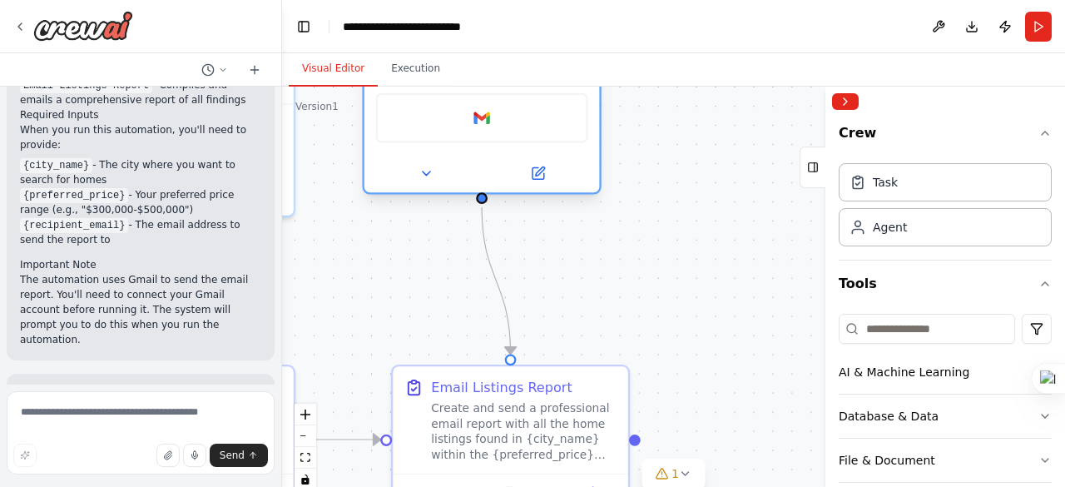
click at [487, 131] on div "Google gmail" at bounding box center [482, 118] width 212 height 50
click at [487, 122] on img at bounding box center [481, 118] width 23 height 23
click at [487, 118] on img at bounding box center [481, 118] width 23 height 23
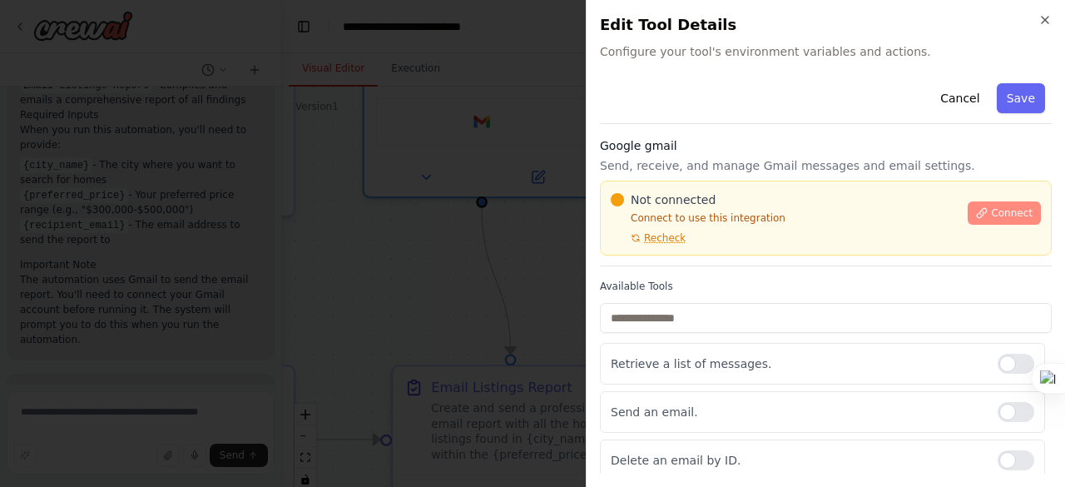
click at [1005, 206] on span "Connect" at bounding box center [1012, 212] width 42 height 13
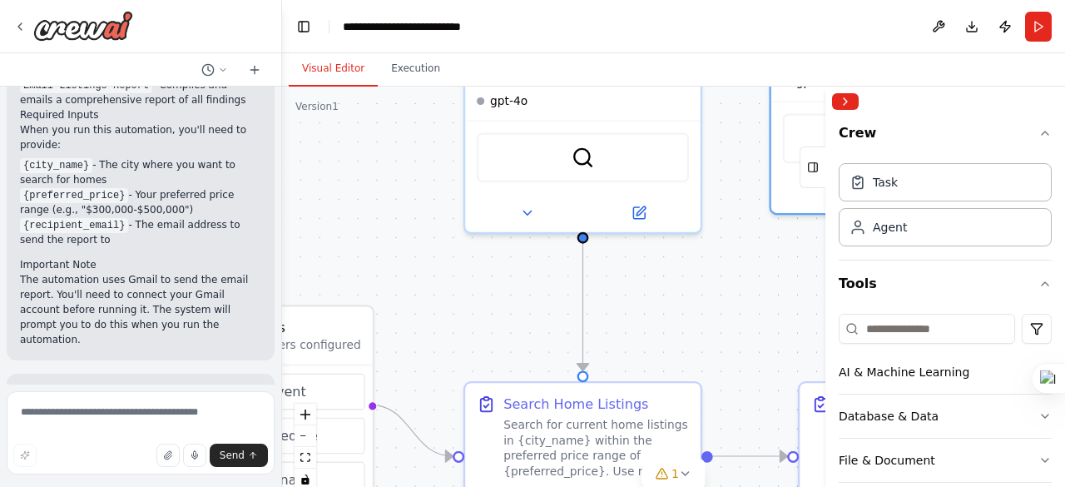
drag, startPoint x: 380, startPoint y: 241, endPoint x: 765, endPoint y: 270, distance: 385.7
click at [806, 247] on div ".deletable-edge-delete-btn { width: 20px; height: 20px; border: 0px solid #ffff…" at bounding box center [673, 295] width 783 height 416
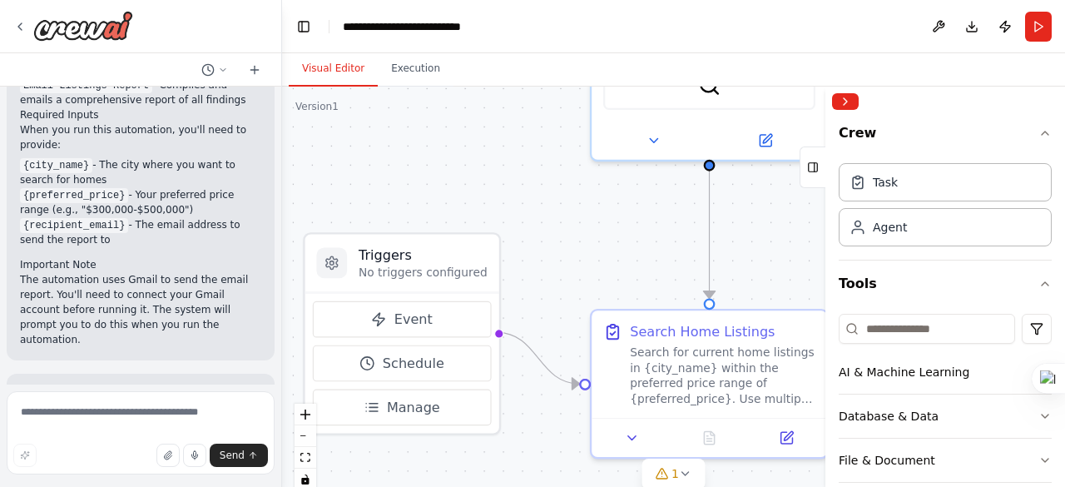
drag, startPoint x: 511, startPoint y: 311, endPoint x: 592, endPoint y: 271, distance: 90.1
click at [628, 244] on div ".deletable-edge-delete-btn { width: 20px; height: 20px; border: 0px solid #ffff…" at bounding box center [673, 295] width 783 height 416
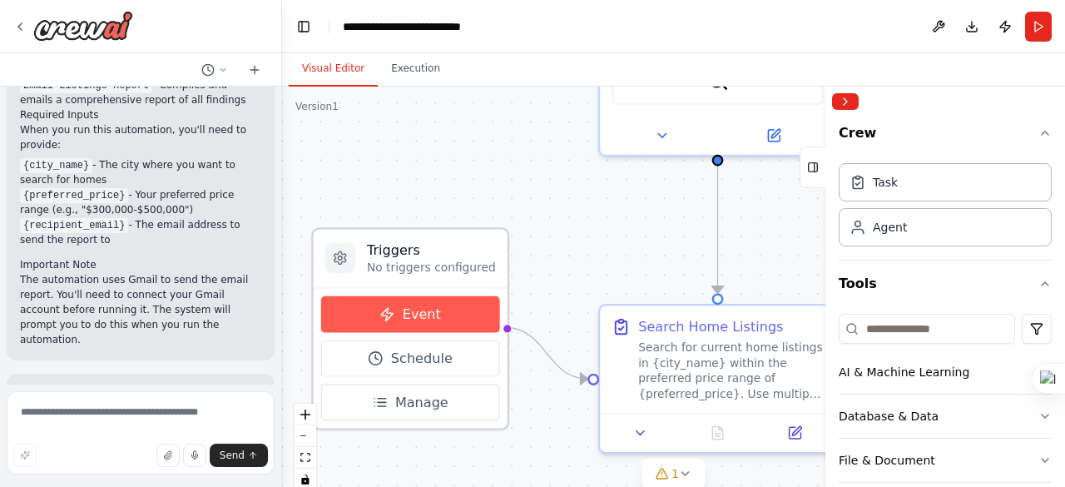
click at [425, 310] on span "Event" at bounding box center [422, 314] width 38 height 19
click at [471, 313] on button "Event" at bounding box center [410, 314] width 178 height 37
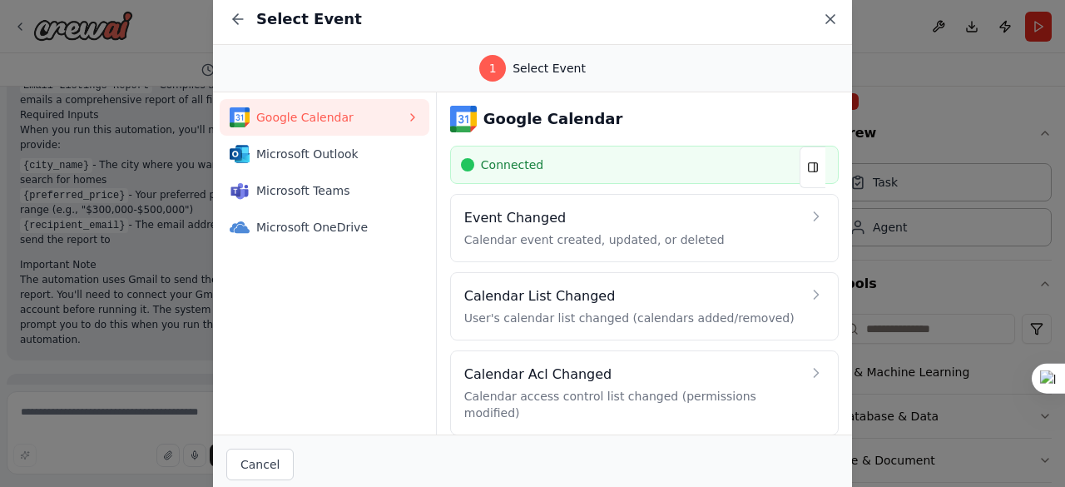
click at [832, 14] on icon at bounding box center [830, 19] width 17 height 17
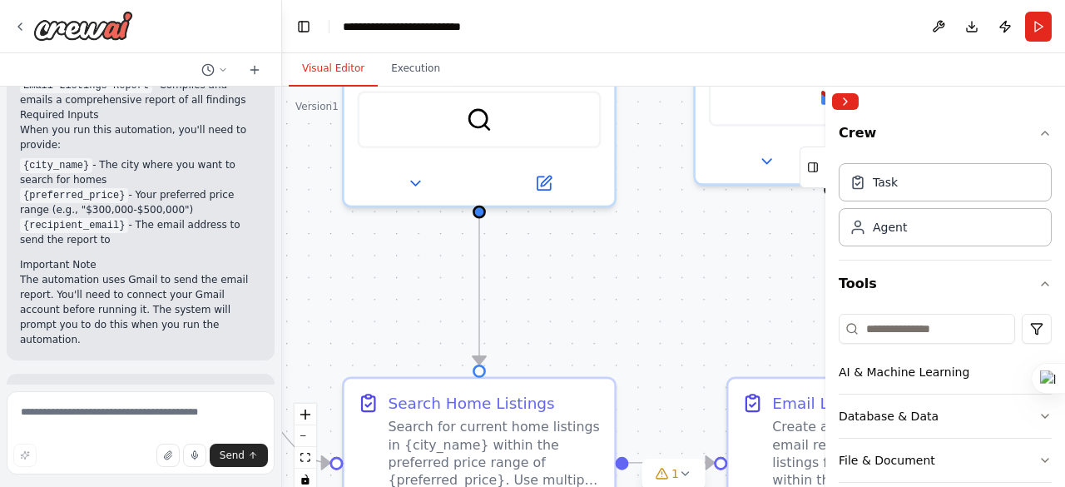
drag, startPoint x: 489, startPoint y: 235, endPoint x: 309, endPoint y: 327, distance: 202.1
click at [316, 399] on div ".deletable-edge-delete-btn { width: 20px; height: 20px; border: 0px solid #ffff…" at bounding box center [673, 295] width 783 height 416
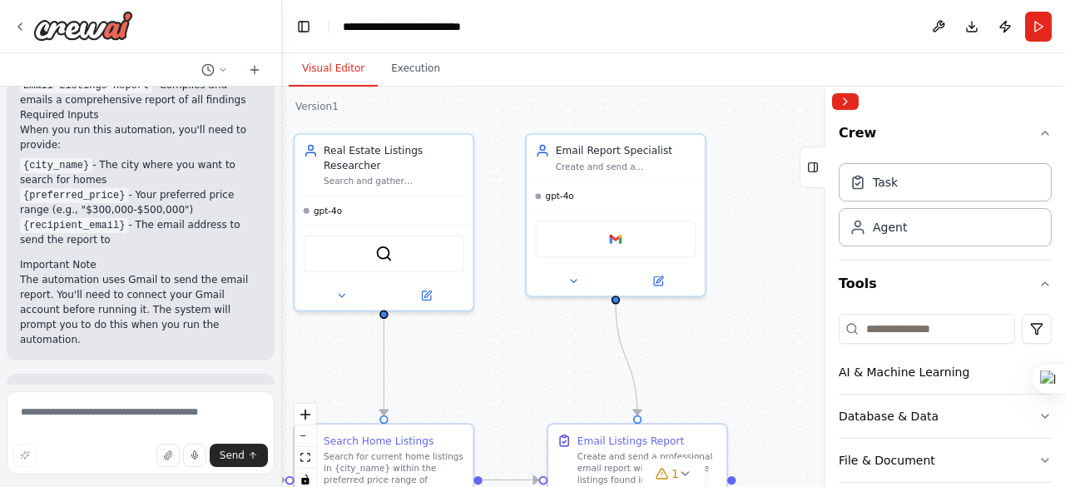
drag, startPoint x: 621, startPoint y: 345, endPoint x: 488, endPoint y: 321, distance: 135.2
click at [453, 352] on div ".deletable-edge-delete-btn { width: 20px; height: 20px; border: 0px solid #ffff…" at bounding box center [673, 295] width 783 height 416
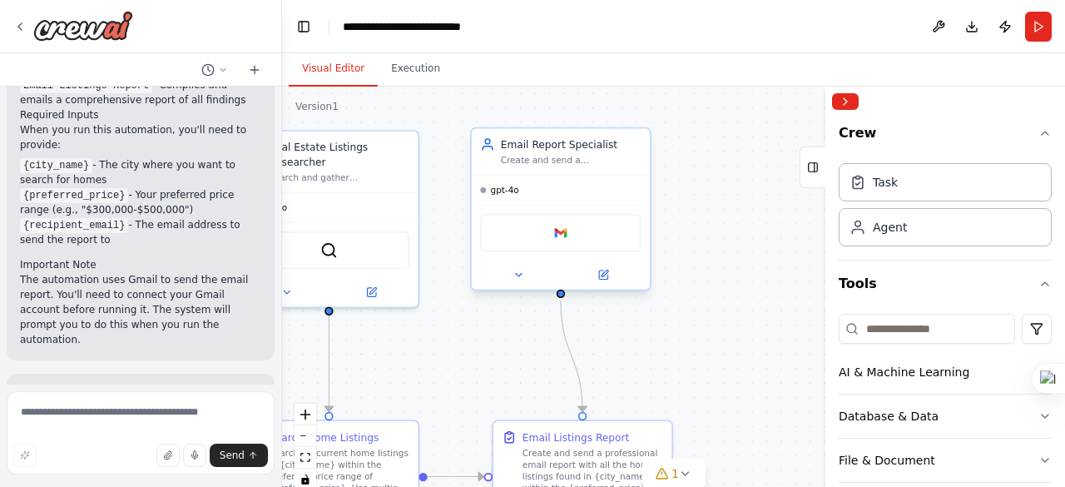
click at [559, 249] on div "Google gmail" at bounding box center [560, 232] width 161 height 37
click at [563, 234] on img at bounding box center [561, 232] width 17 height 17
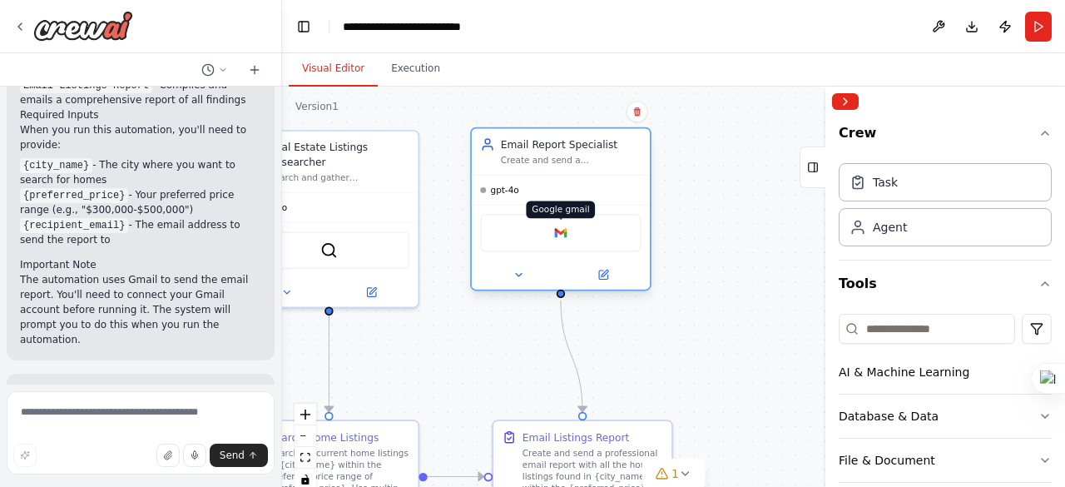
click at [554, 232] on img at bounding box center [561, 232] width 17 height 17
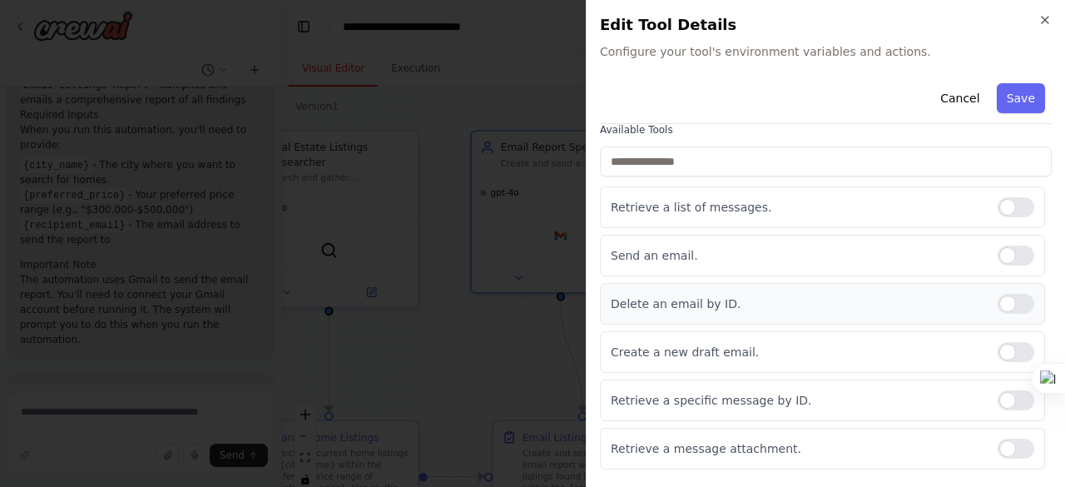
scroll to position [166, 0]
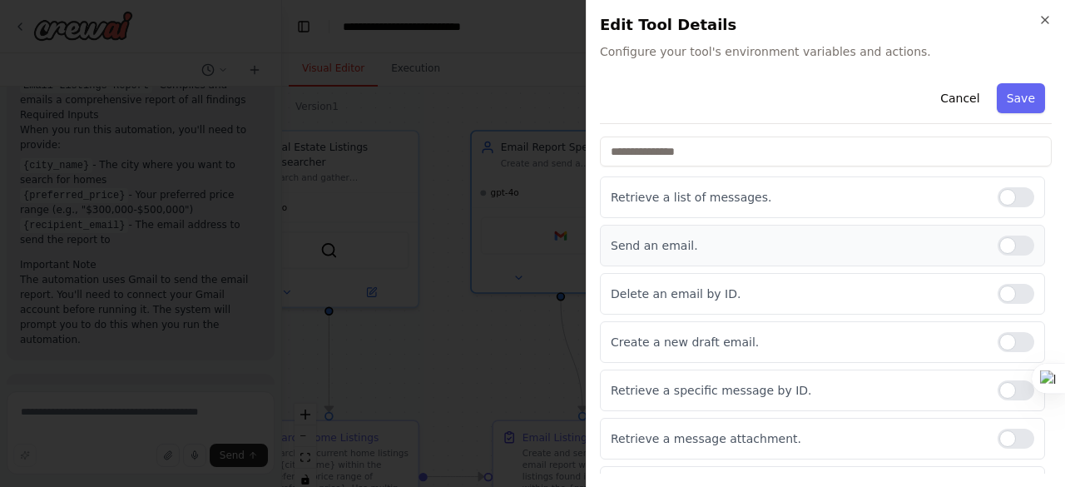
click at [998, 246] on div at bounding box center [1016, 246] width 37 height 20
click at [1005, 112] on button "Save" at bounding box center [1021, 98] width 48 height 30
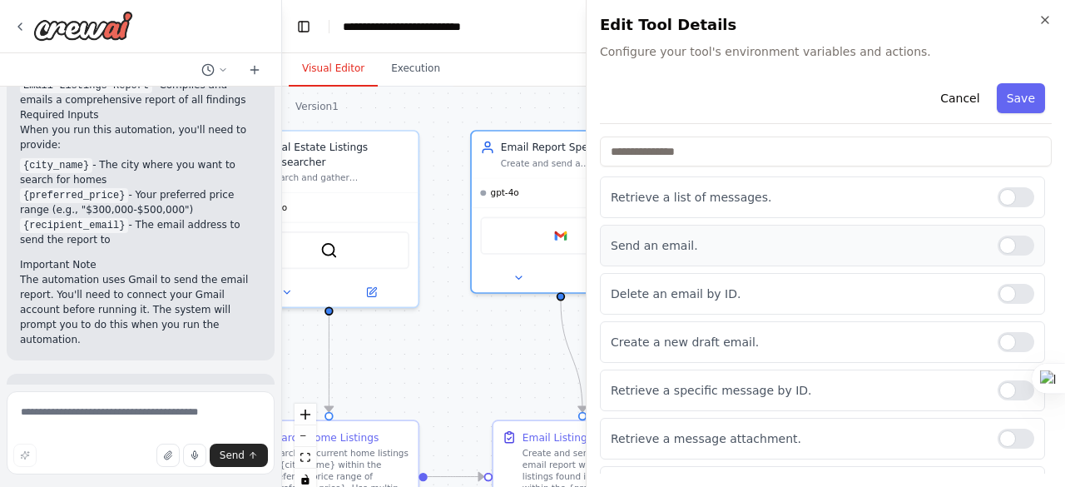
scroll to position [0, 0]
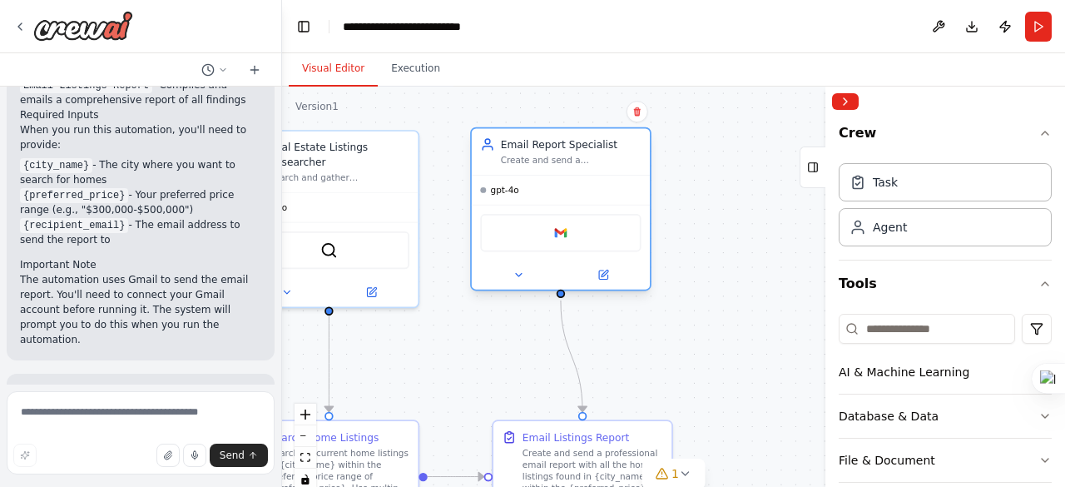
click at [559, 241] on div "Google gmail" at bounding box center [560, 232] width 161 height 37
click at [568, 241] on img at bounding box center [561, 232] width 17 height 17
click at [413, 79] on button "Execution" at bounding box center [416, 69] width 76 height 35
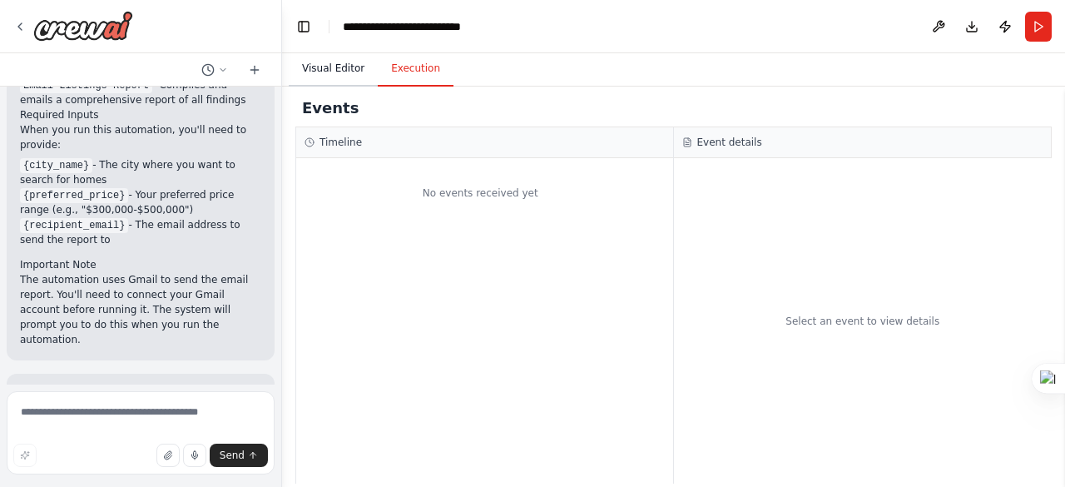
click at [337, 71] on button "Visual Editor" at bounding box center [333, 69] width 89 height 35
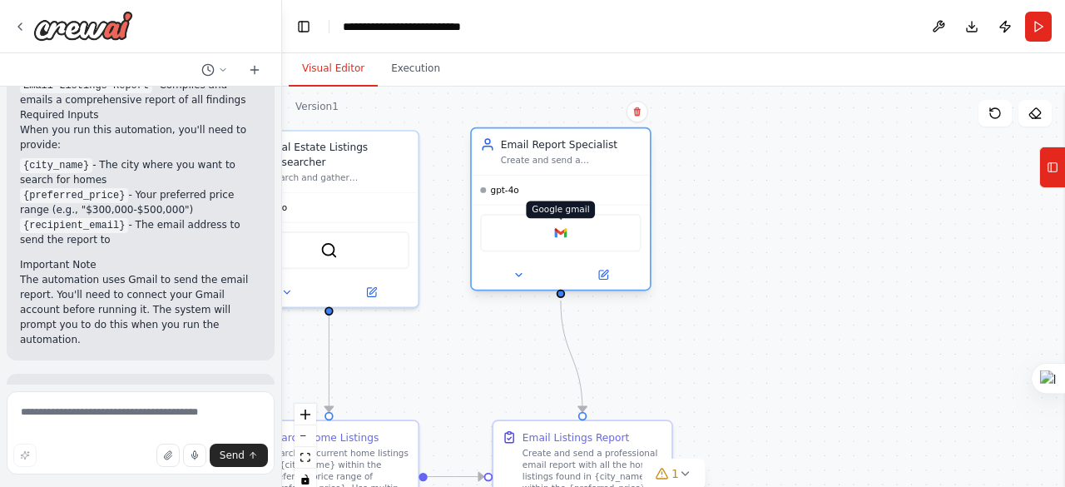
click at [565, 239] on img at bounding box center [561, 232] width 17 height 17
click at [561, 242] on div "Google gmail" at bounding box center [560, 232] width 161 height 37
click at [767, 283] on div ".deletable-edge-delete-btn { width: 20px; height: 20px; border: 0px solid #ffff…" at bounding box center [673, 295] width 783 height 416
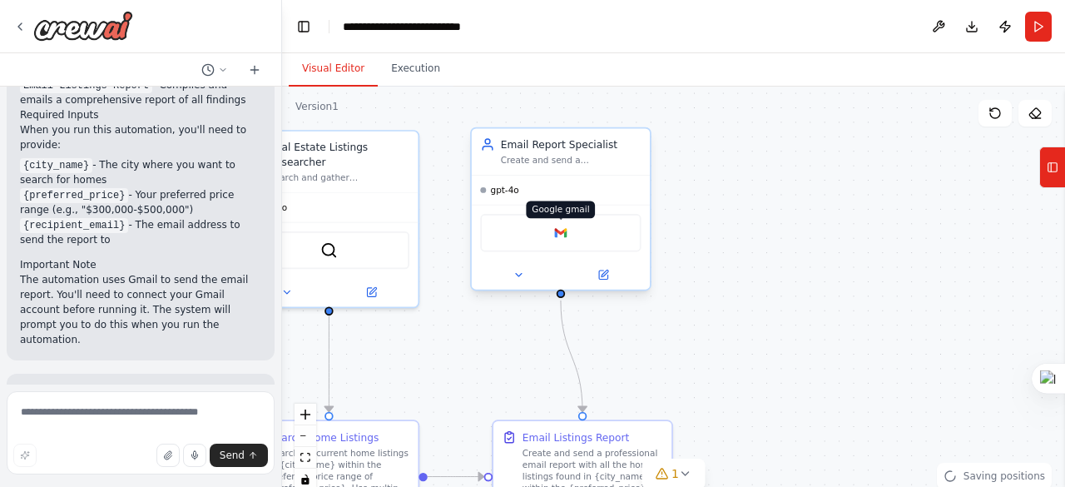
click at [561, 236] on img at bounding box center [561, 232] width 17 height 17
click at [565, 235] on img at bounding box center [561, 232] width 17 height 17
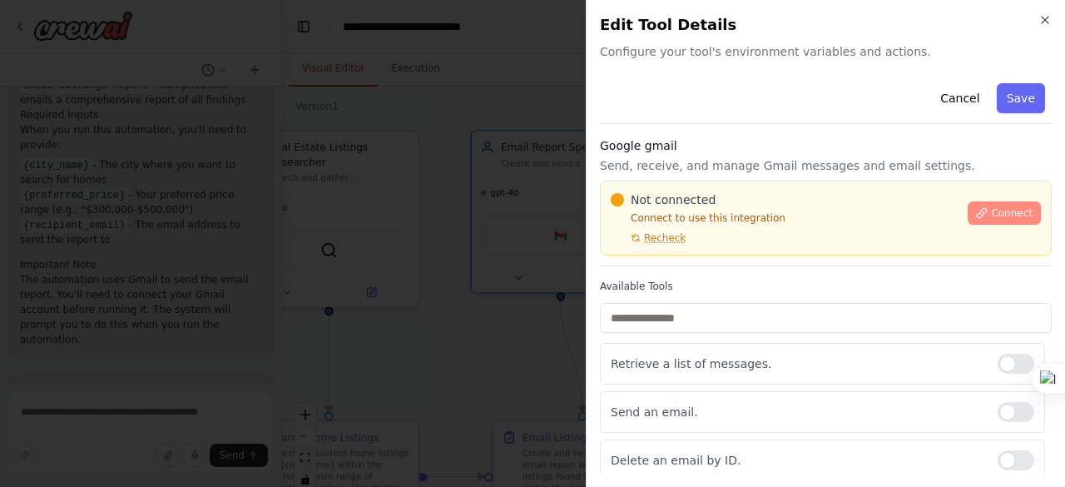
click at [972, 219] on button "Connect" at bounding box center [1004, 212] width 73 height 23
click at [991, 214] on span "Connect" at bounding box center [1012, 212] width 42 height 13
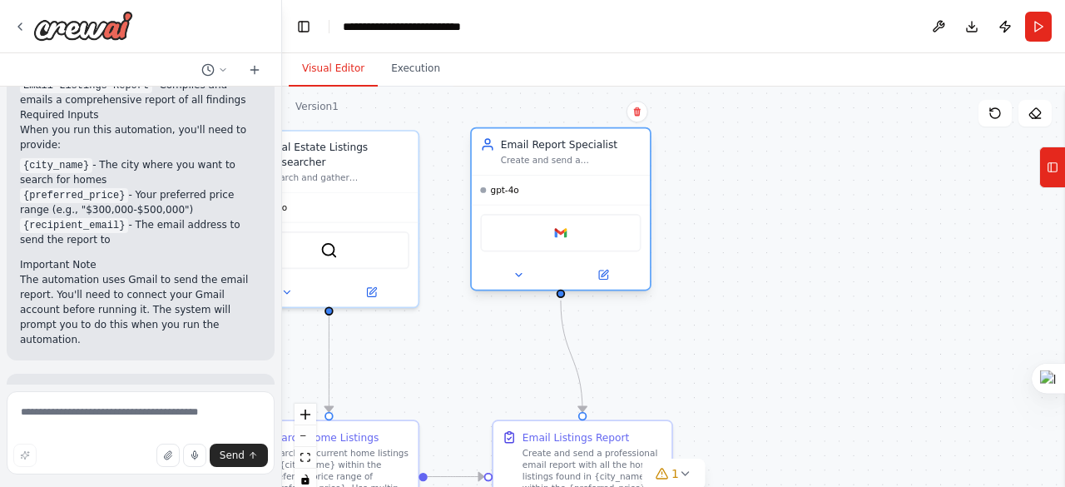
click at [575, 238] on div "Google gmail" at bounding box center [560, 232] width 161 height 37
click at [567, 242] on div "Google gmail" at bounding box center [560, 232] width 161 height 37
click at [566, 235] on img at bounding box center [561, 232] width 17 height 17
click at [568, 235] on img at bounding box center [561, 232] width 17 height 17
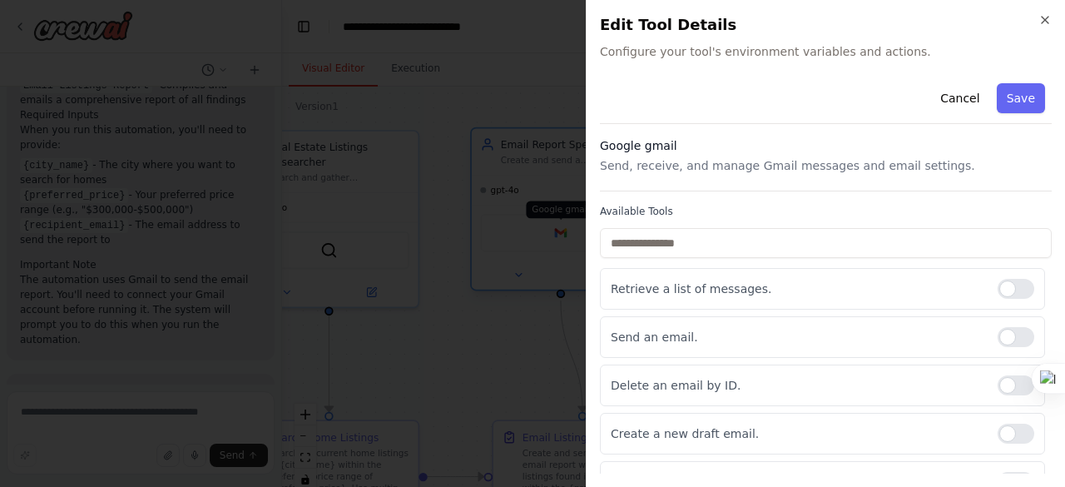
click at [568, 235] on div at bounding box center [532, 243] width 1065 height 487
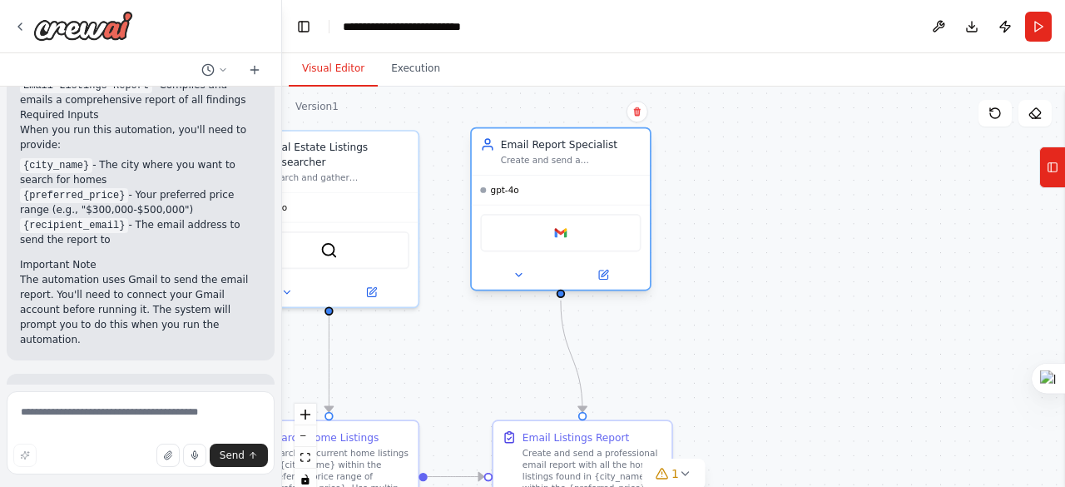
click at [561, 244] on div "Google gmail" at bounding box center [560, 232] width 161 height 37
click at [563, 241] on div "Google gmail" at bounding box center [560, 232] width 161 height 37
click at [563, 233] on img at bounding box center [561, 232] width 17 height 17
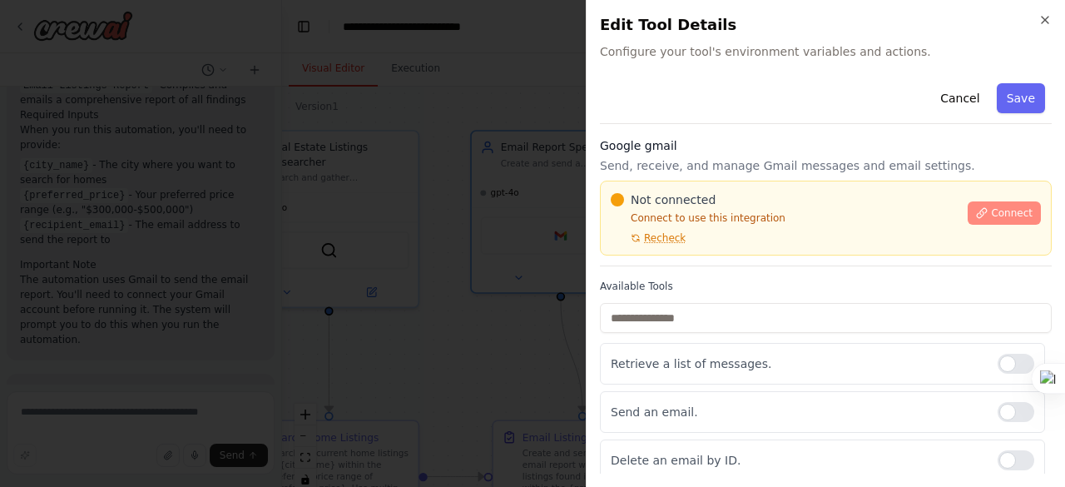
click at [984, 211] on icon at bounding box center [982, 213] width 12 height 12
